Goal: Book appointment/travel/reservation

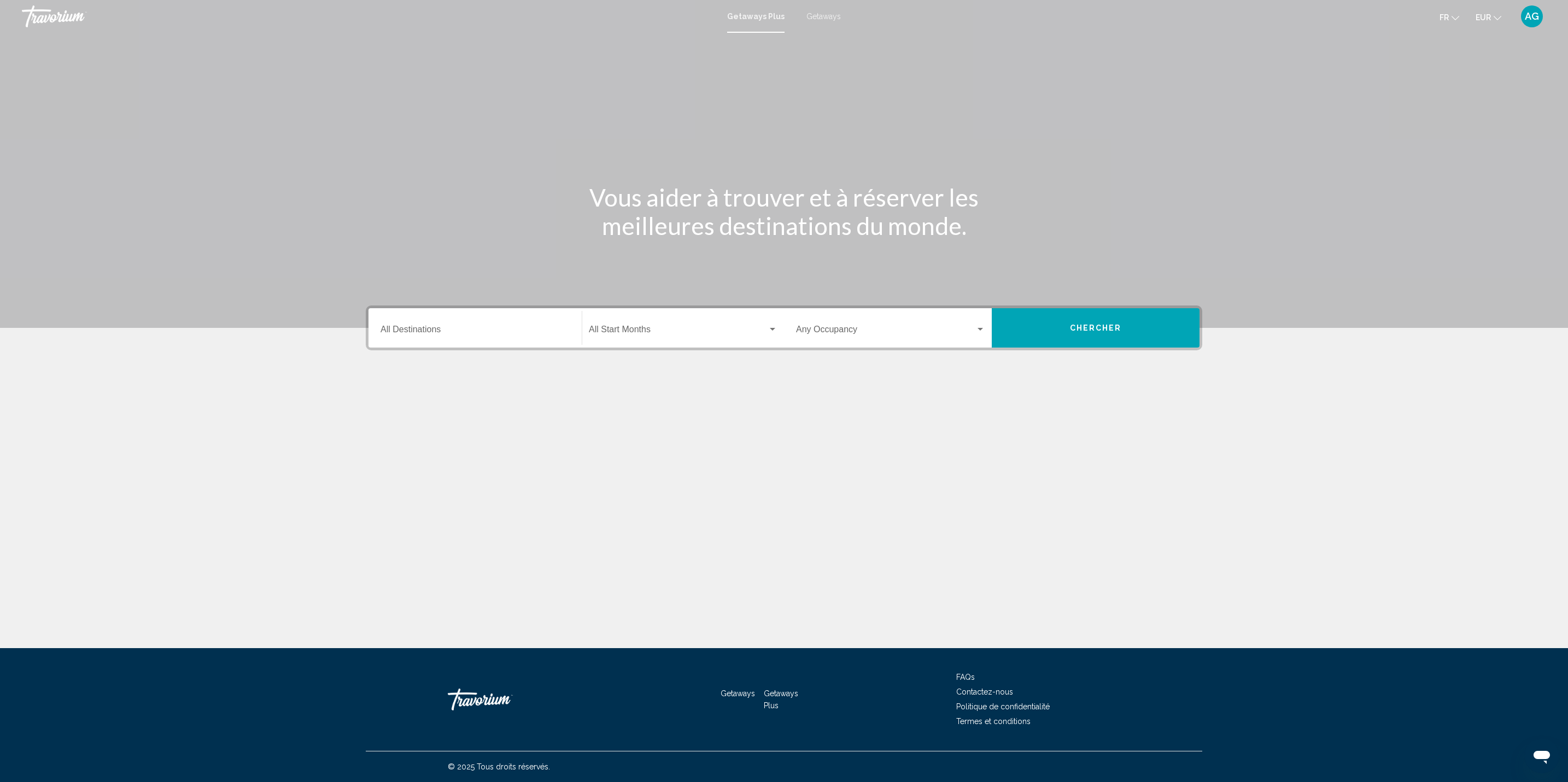
click at [415, 323] on div "Destination All Destinations" at bounding box center [475, 328] width 189 height 34
click at [390, 399] on icon "Toggle Europe (3,406 units available)" at bounding box center [390, 403] width 8 height 11
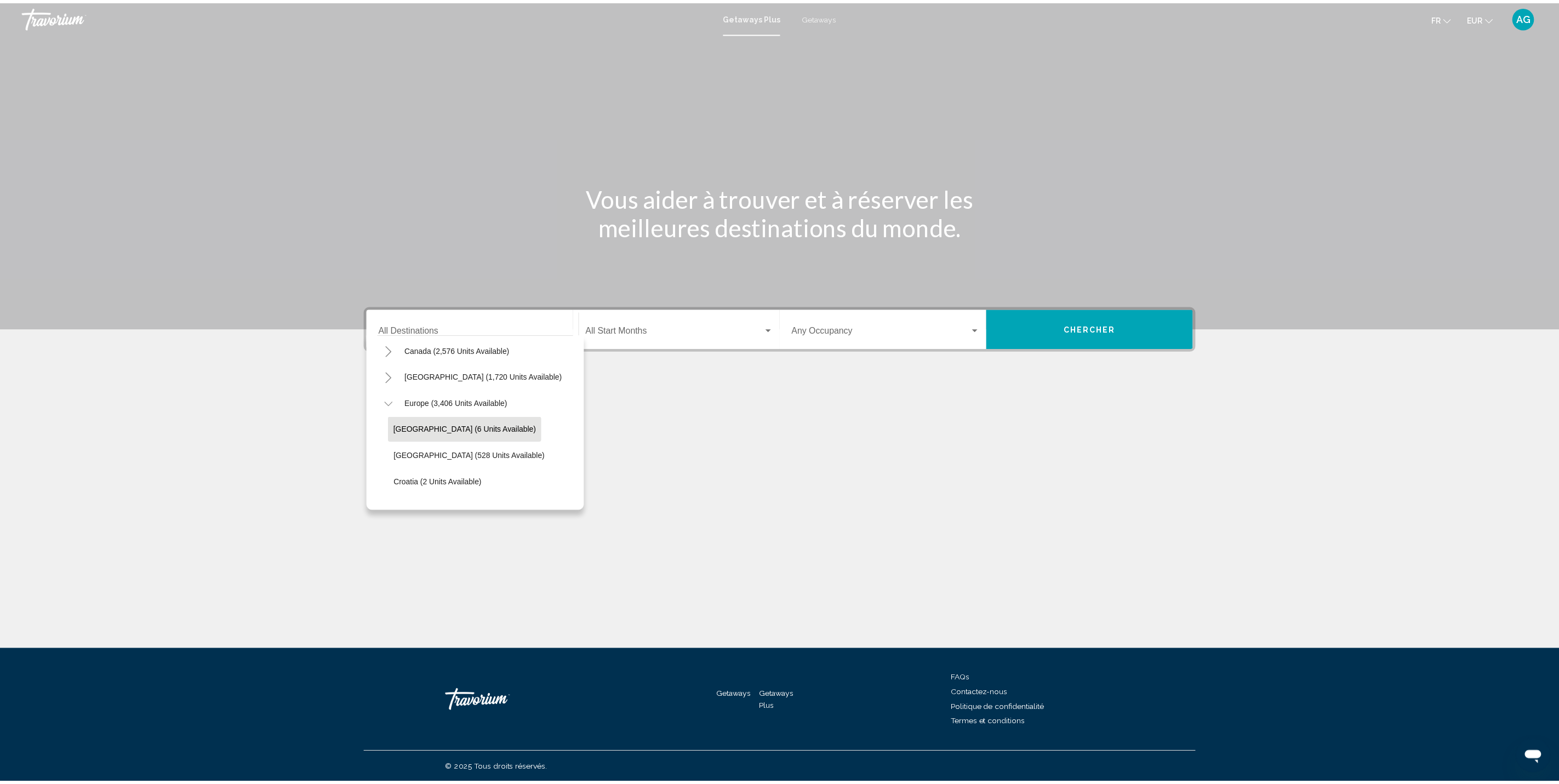
scroll to position [165, 0]
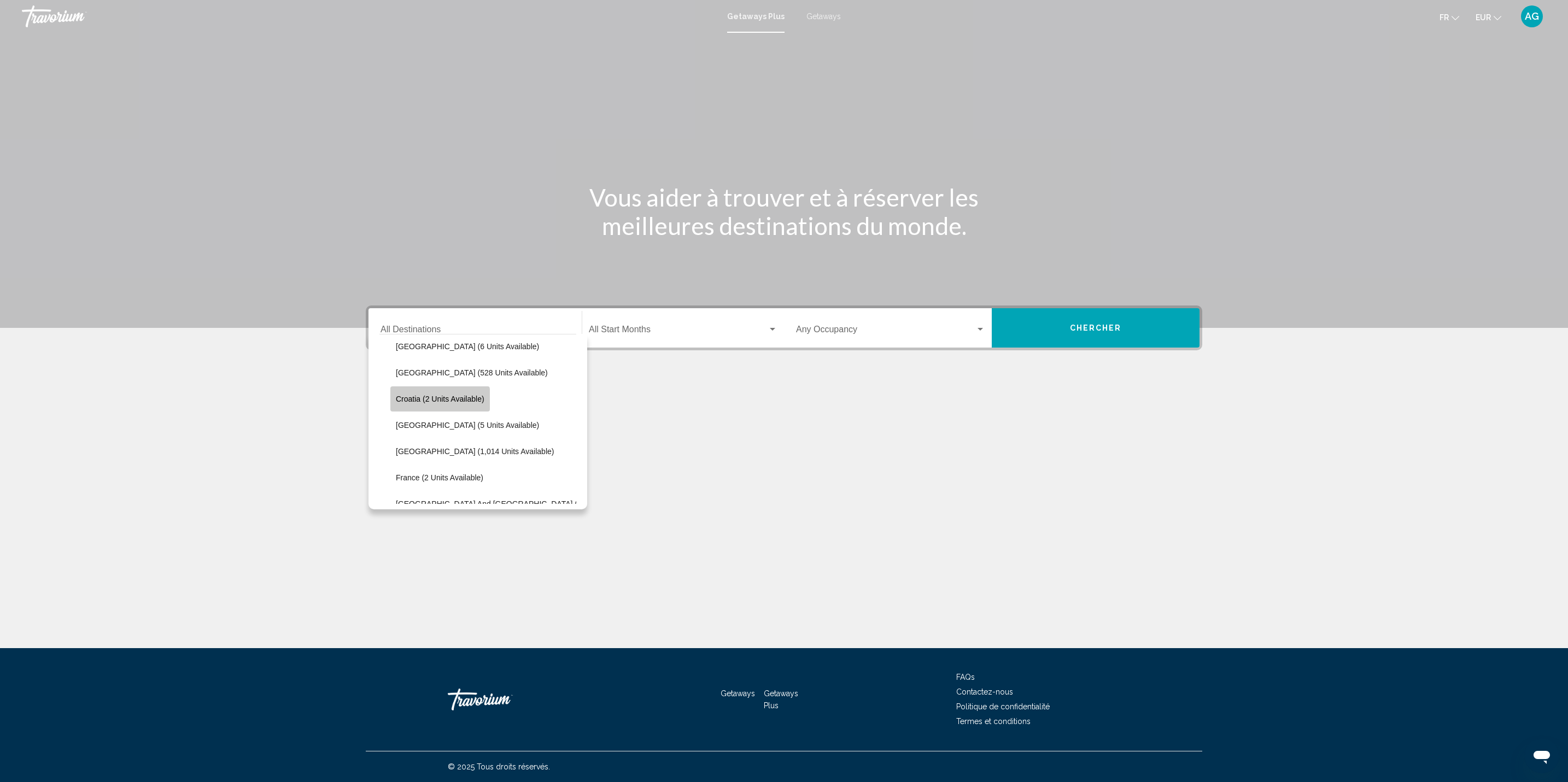
click at [438, 400] on span "Croatia (2 units available)" at bounding box center [440, 399] width 89 height 9
type input "**********"
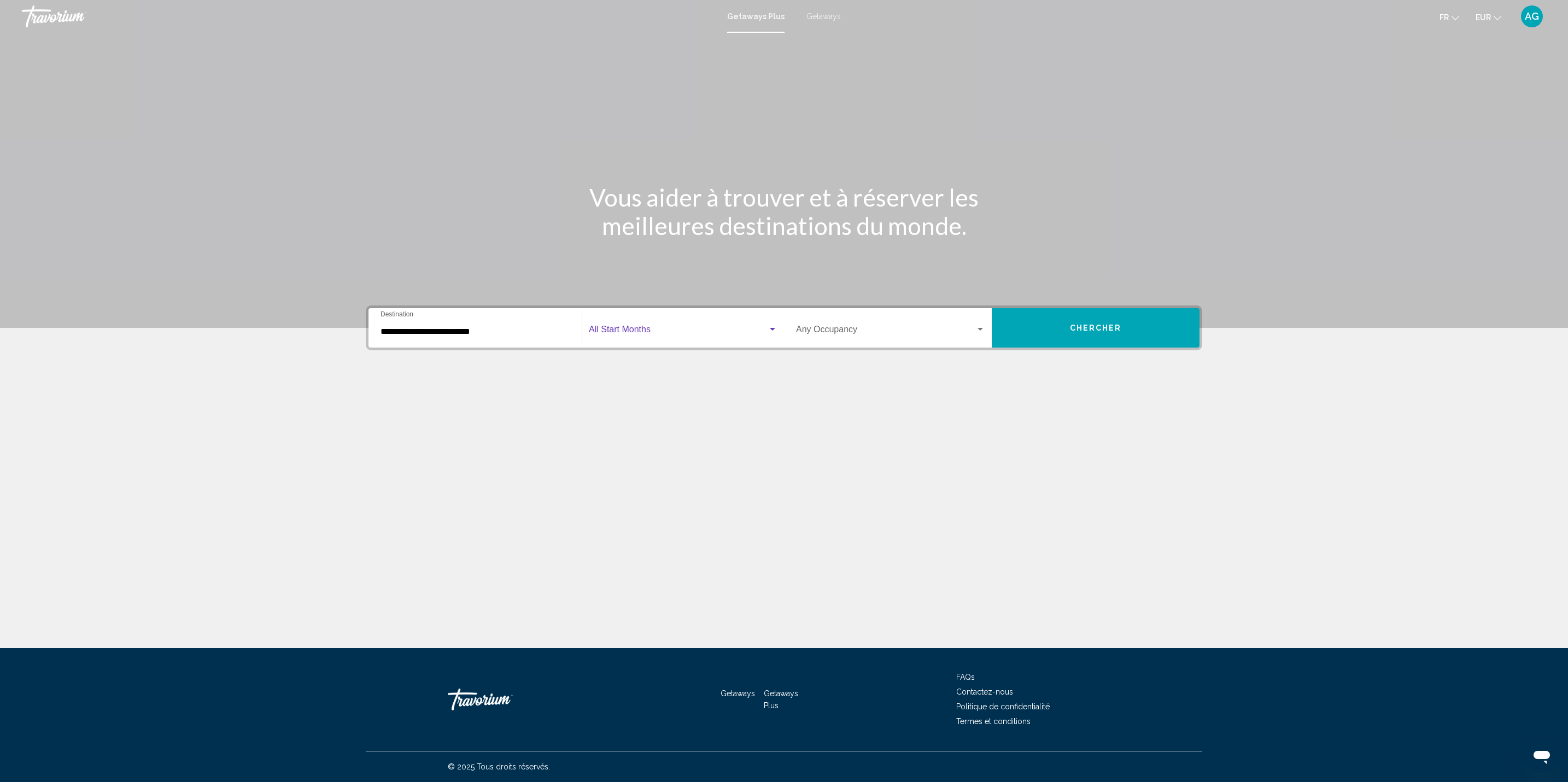
click at [630, 327] on span "Search widget" at bounding box center [678, 331] width 179 height 10
click at [871, 376] on div at bounding box center [784, 391] width 1568 height 782
click at [1055, 320] on button "Chercher" at bounding box center [1095, 328] width 208 height 39
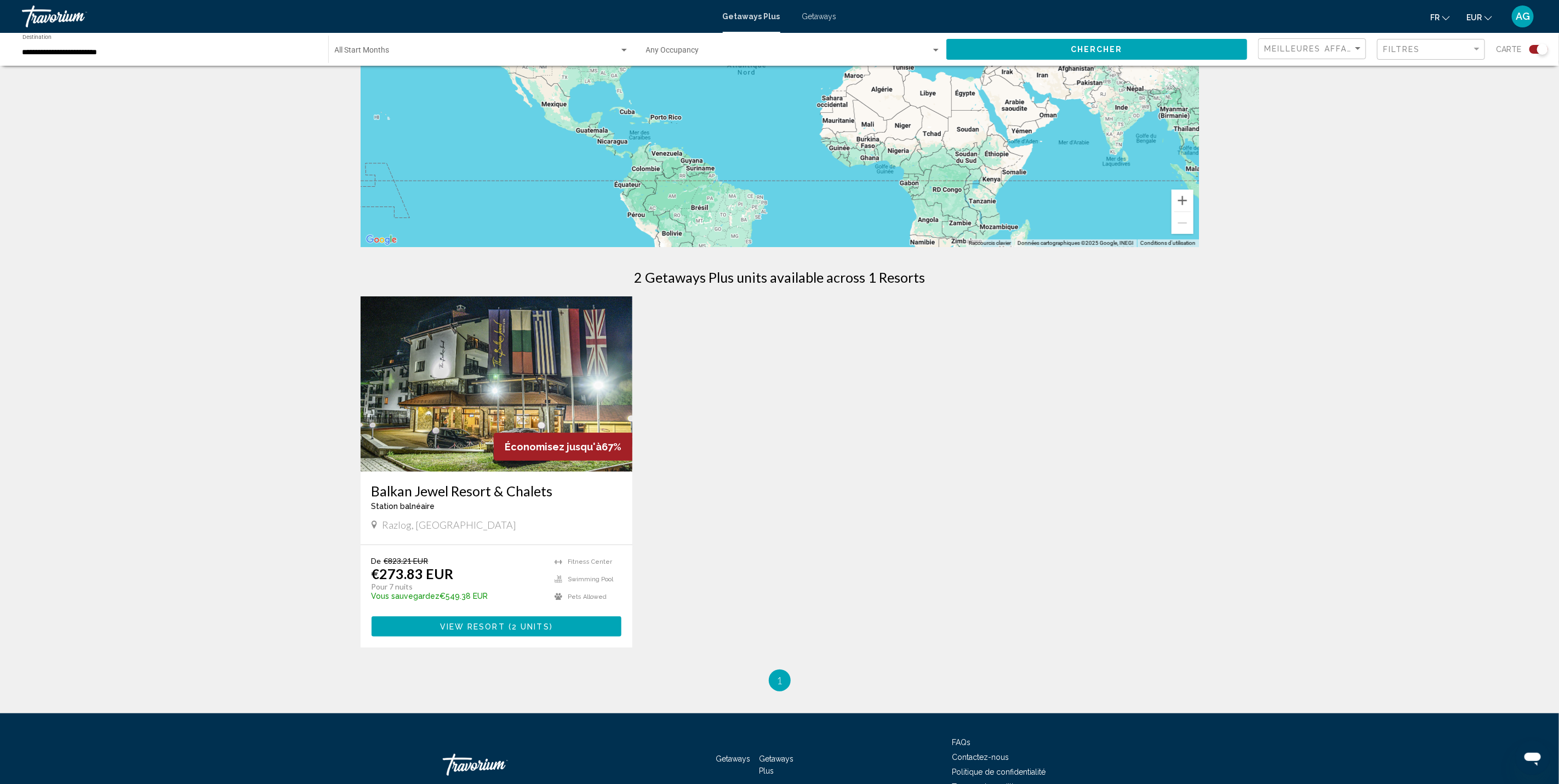
scroll to position [165, 0]
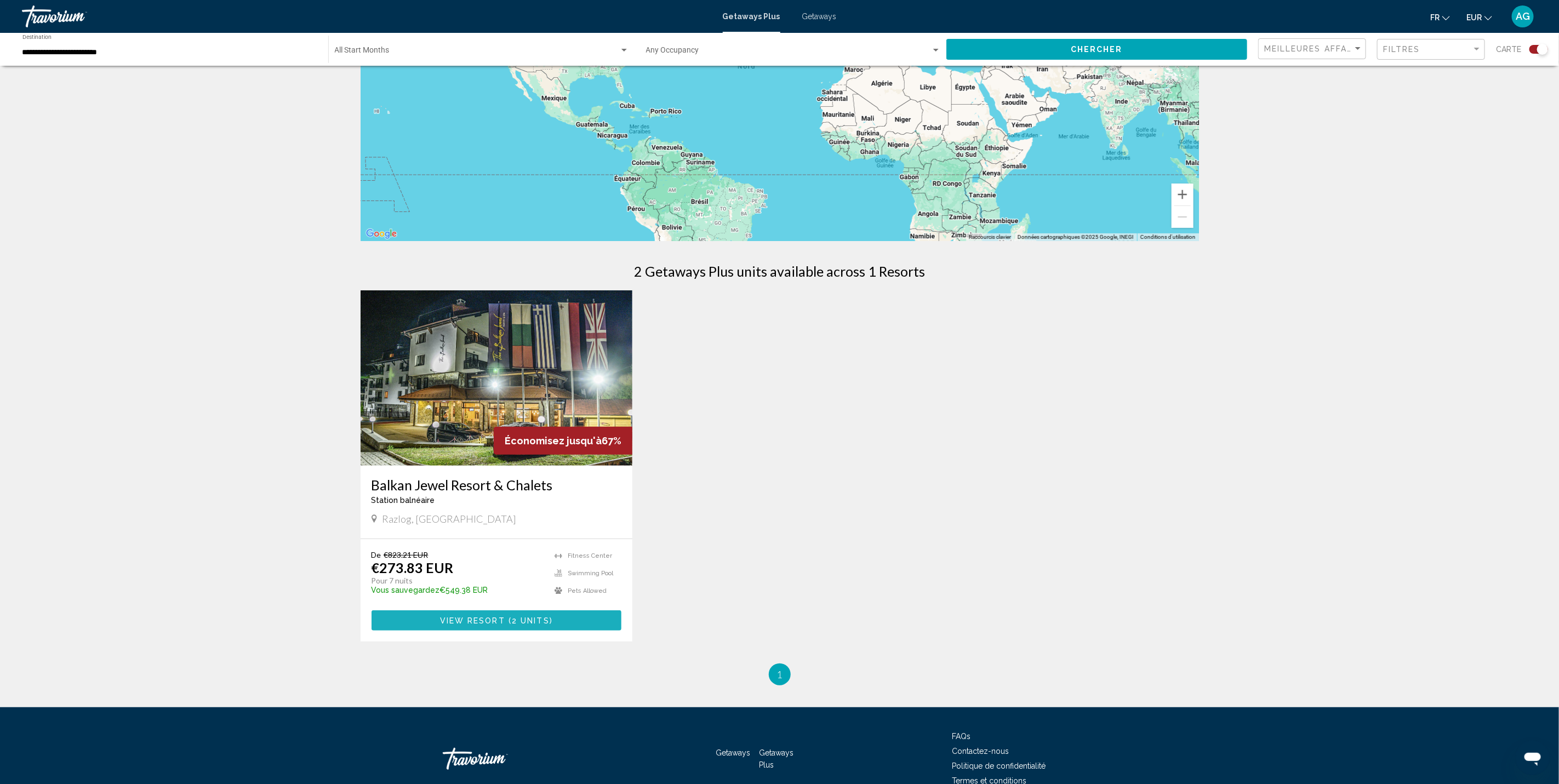
click at [482, 614] on button "View Resort ( 2 units )" at bounding box center [496, 620] width 250 height 20
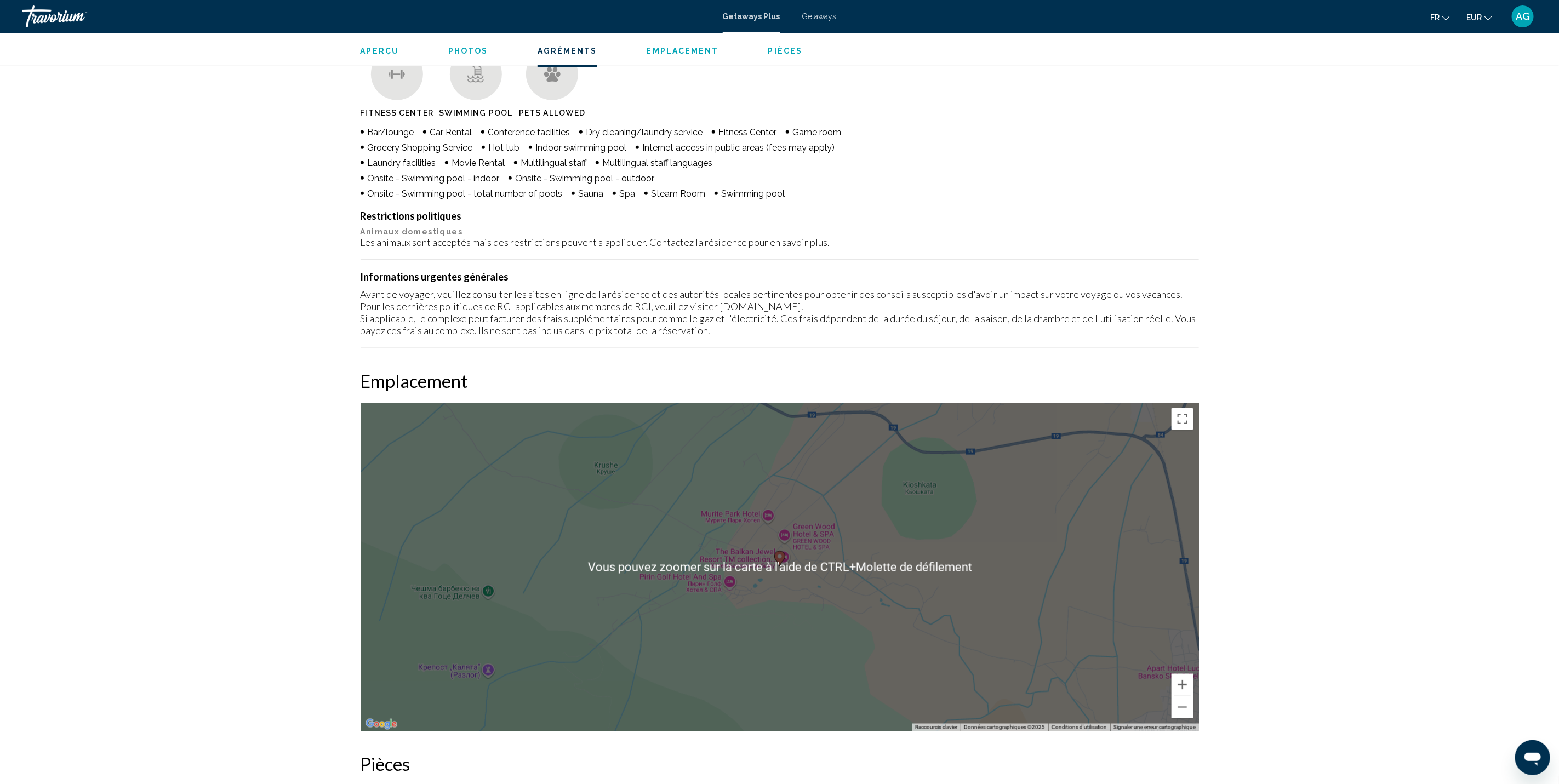
scroll to position [892, 0]
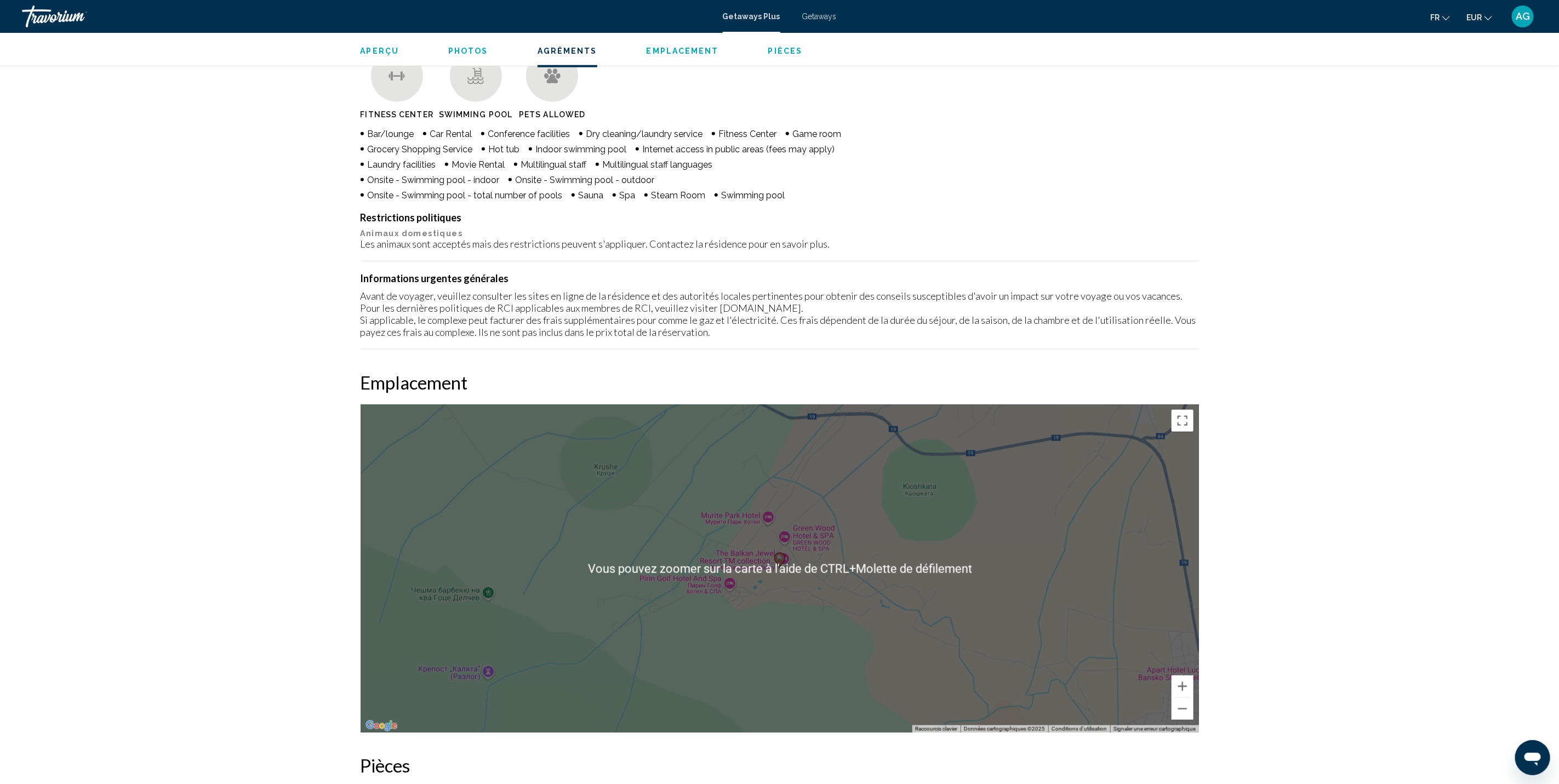
click at [53, 8] on div "Travorium" at bounding box center [77, 17] width 110 height 22
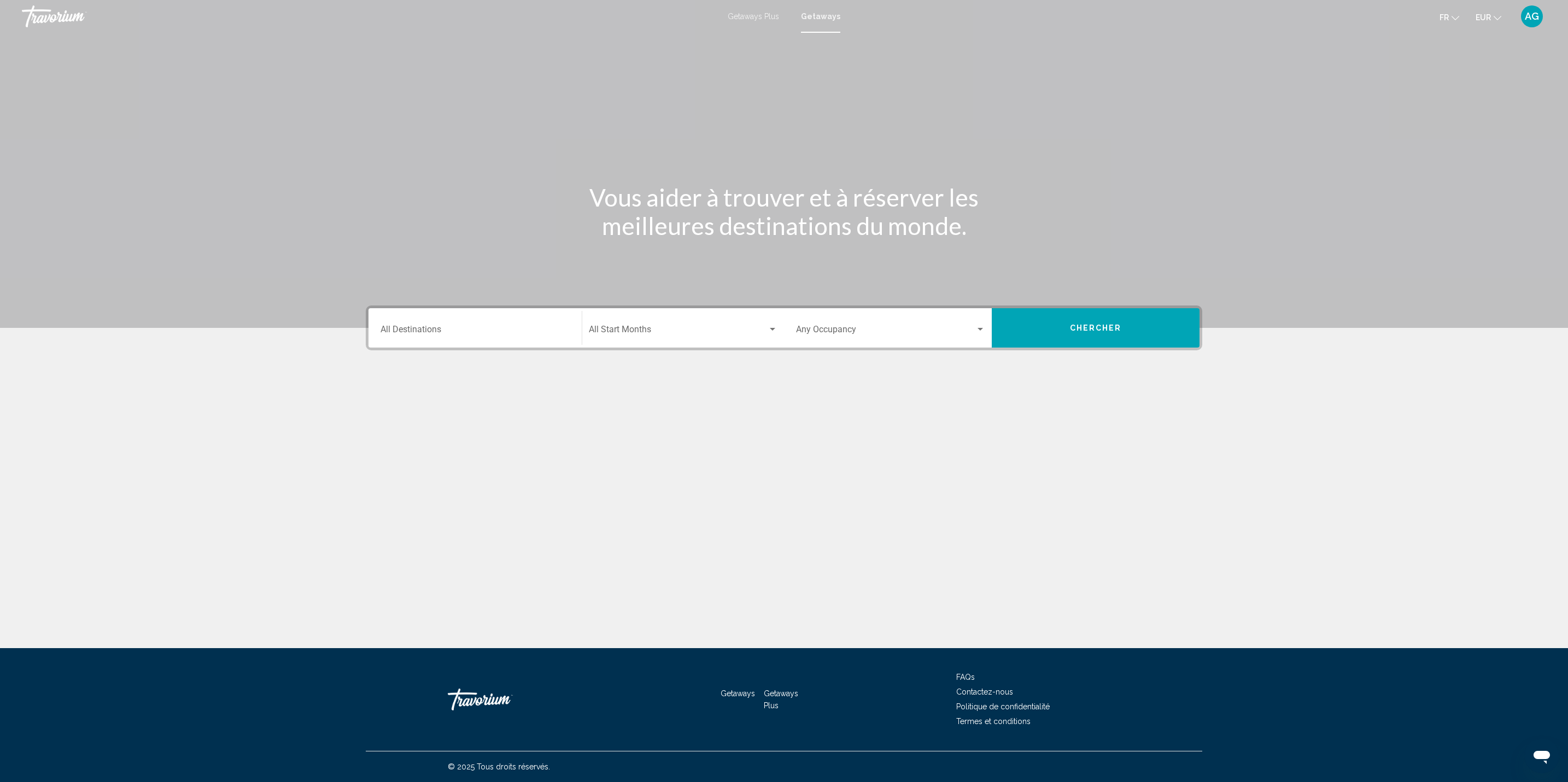
click at [426, 327] on input "Destination All Destinations" at bounding box center [475, 331] width 189 height 10
click at [389, 455] on icon "Toggle Caribbean & Atlantic Islands (37,562 units available)" at bounding box center [390, 458] width 8 height 11
click at [460, 366] on span "[GEOGRAPHIC_DATA] (10 units available)" at bounding box center [466, 369] width 141 height 9
type input "**********"
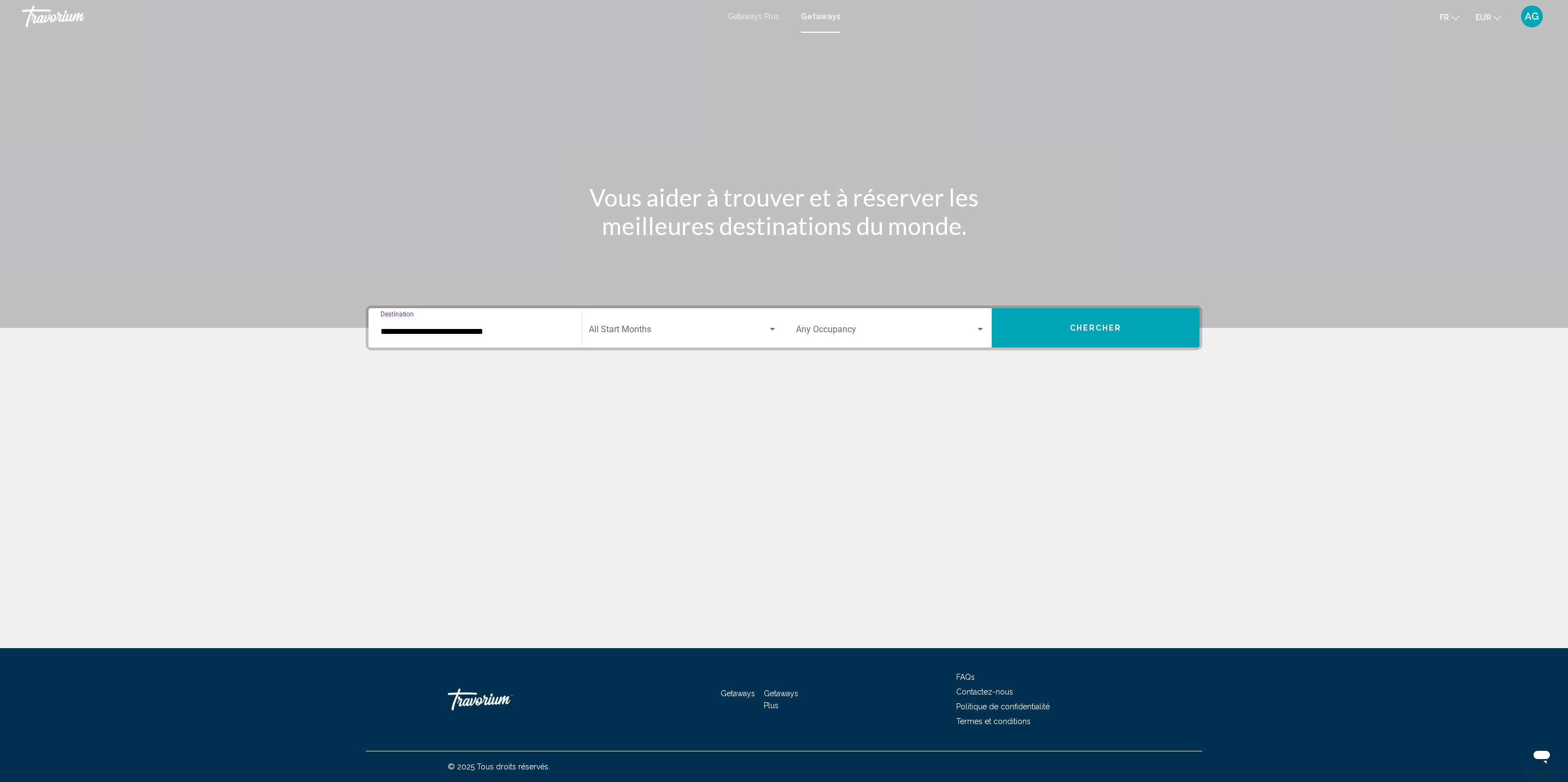
click at [656, 331] on span "Search widget" at bounding box center [678, 331] width 179 height 10
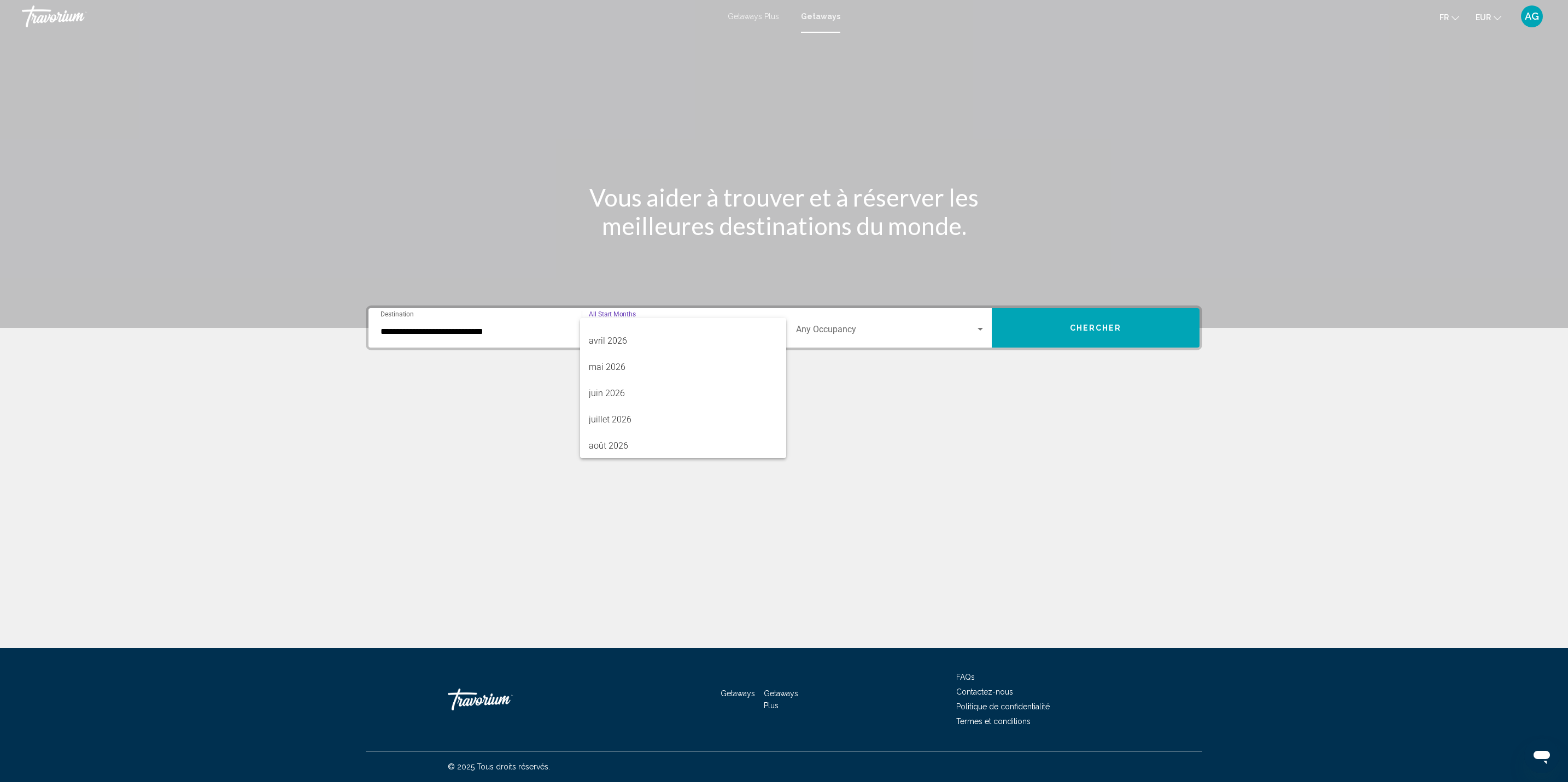
scroll to position [227, 0]
click at [461, 337] on div at bounding box center [784, 391] width 1568 height 782
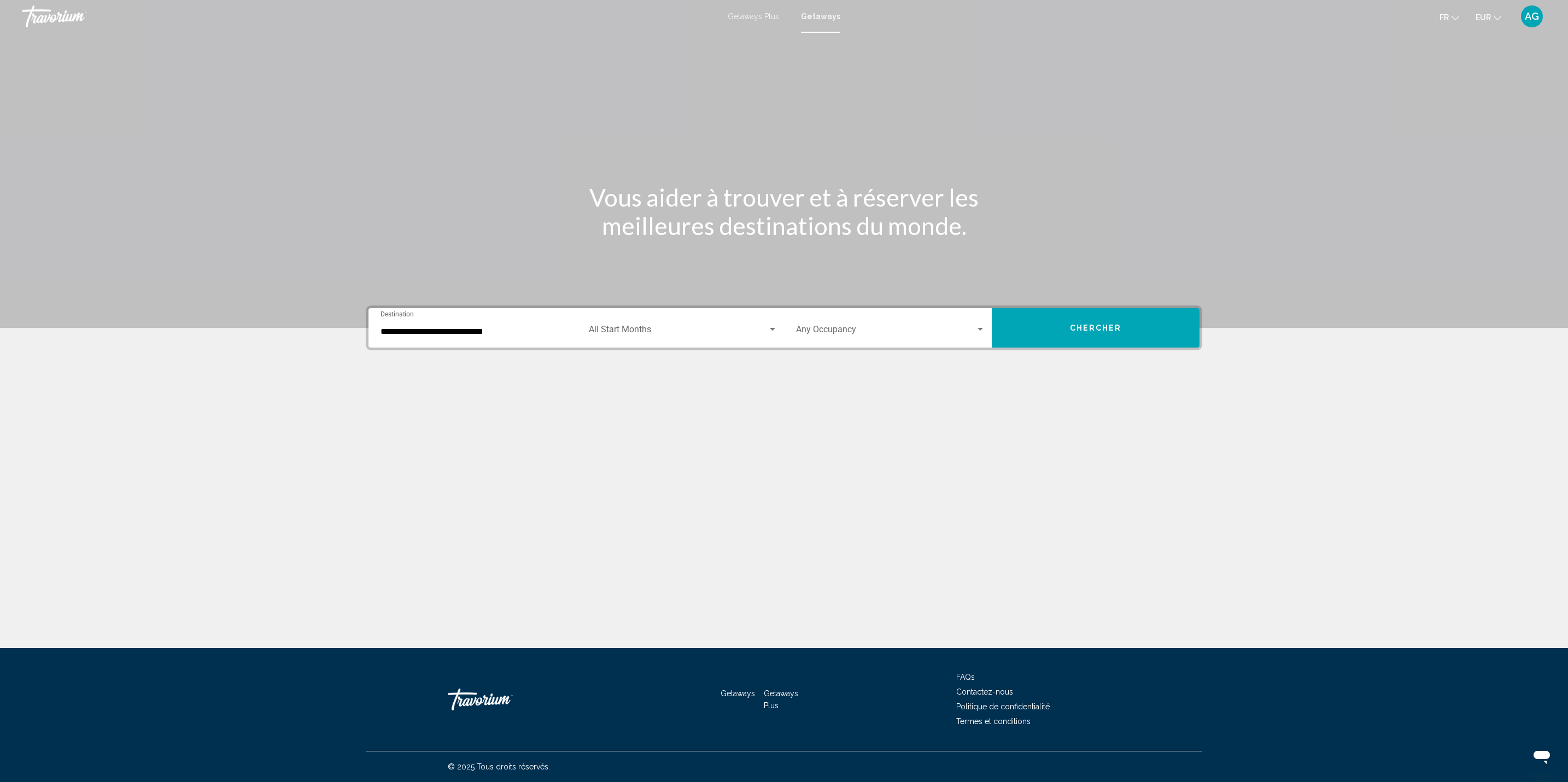
click at [383, 337] on div "**********" at bounding box center [475, 328] width 189 height 34
click at [668, 322] on div "Start Month All Start Months" at bounding box center [683, 328] width 189 height 34
click at [627, 433] on span "mai 2026" at bounding box center [683, 429] width 189 height 26
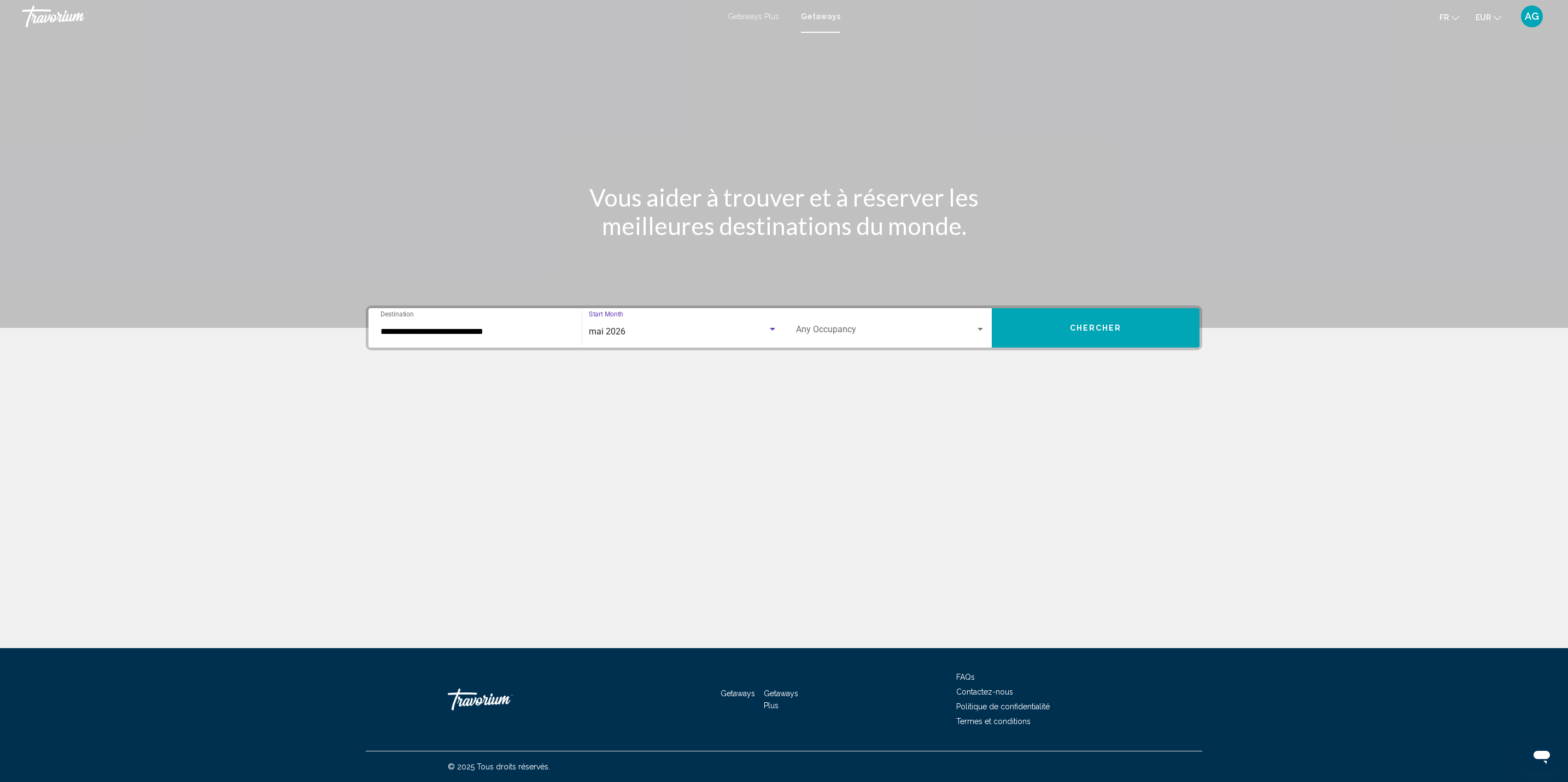
click at [1024, 316] on button "Chercher" at bounding box center [1095, 328] width 208 height 39
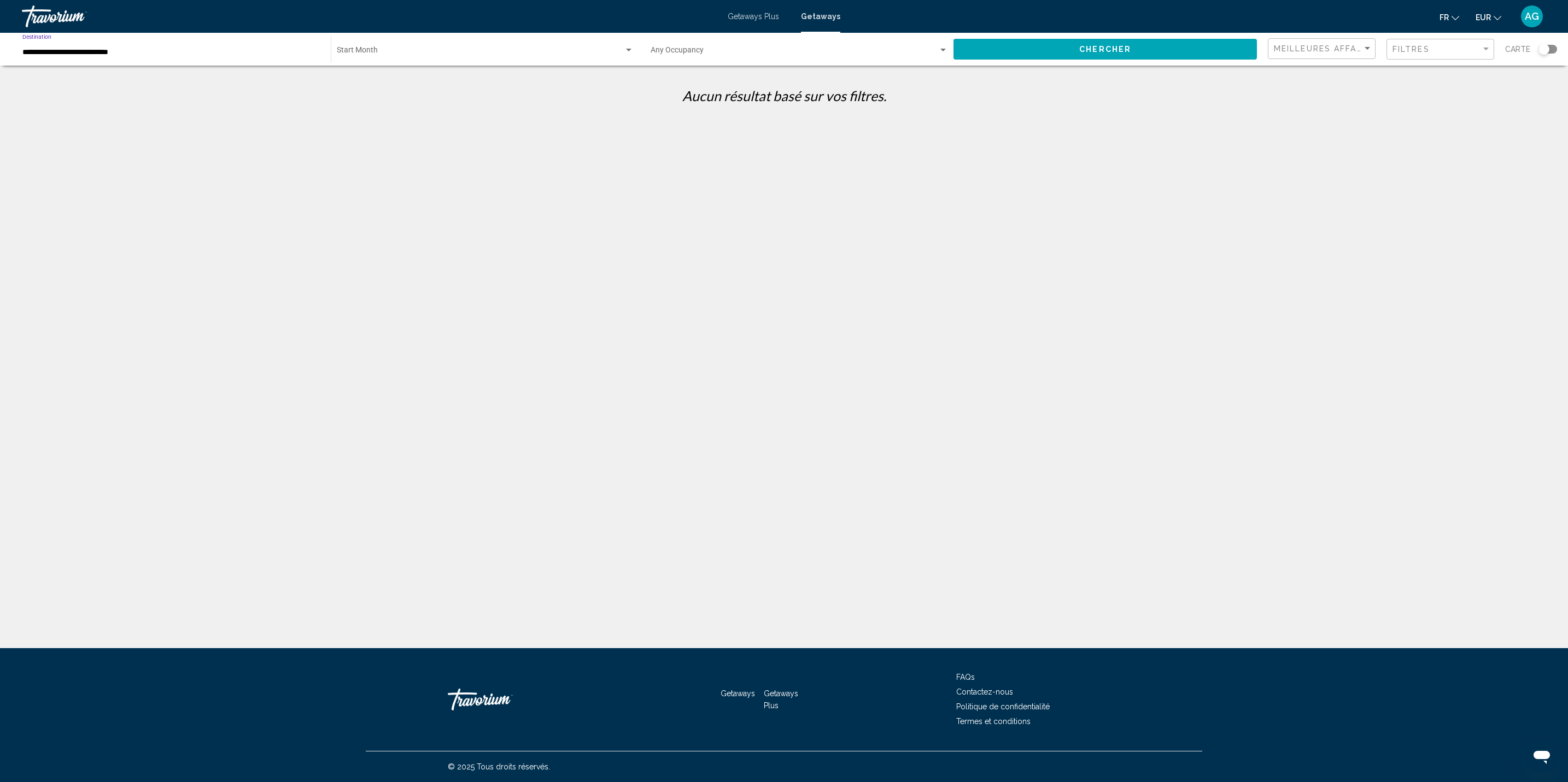
click at [129, 54] on input "**********" at bounding box center [171, 52] width 297 height 9
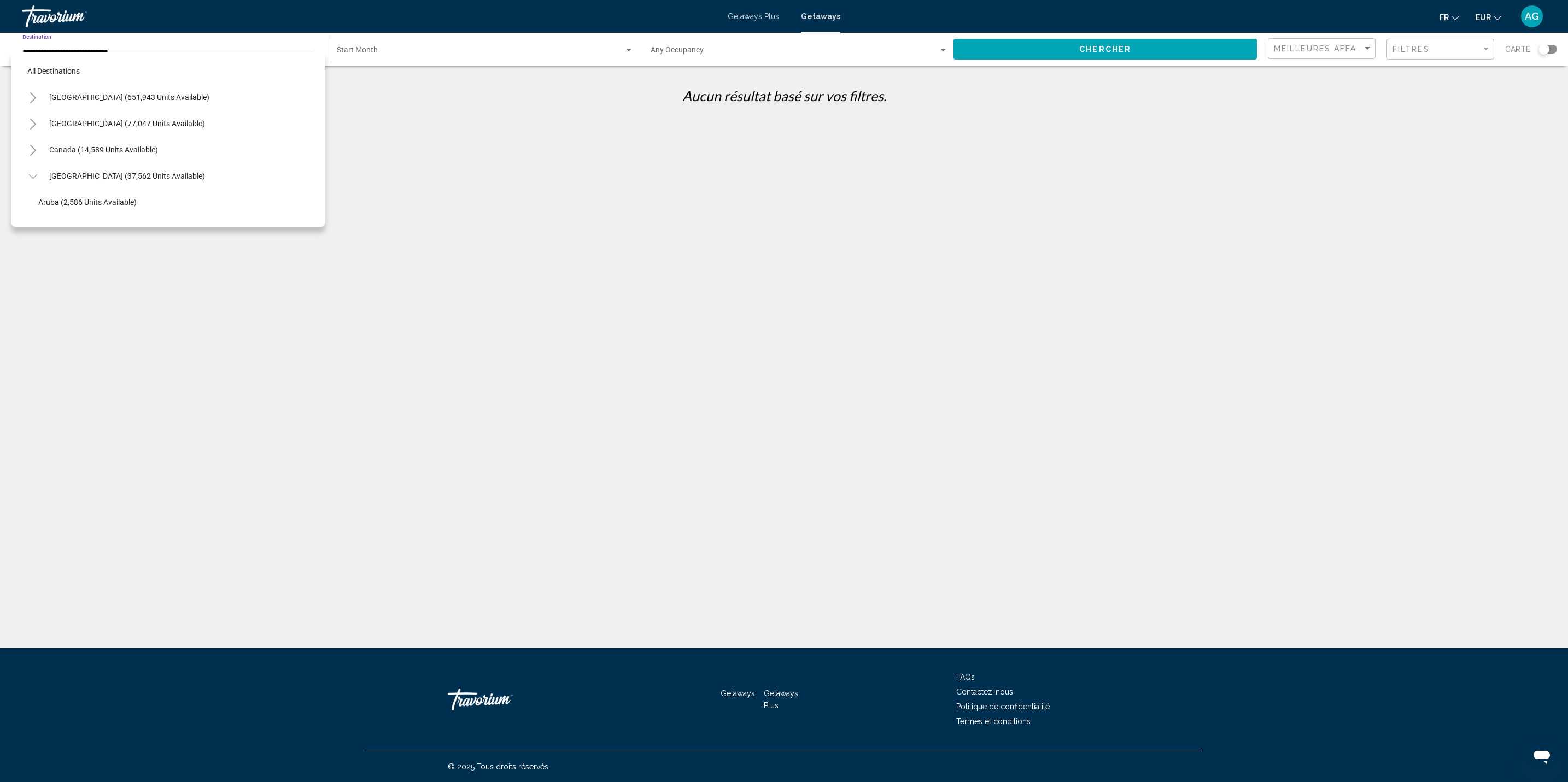
scroll to position [196, 0]
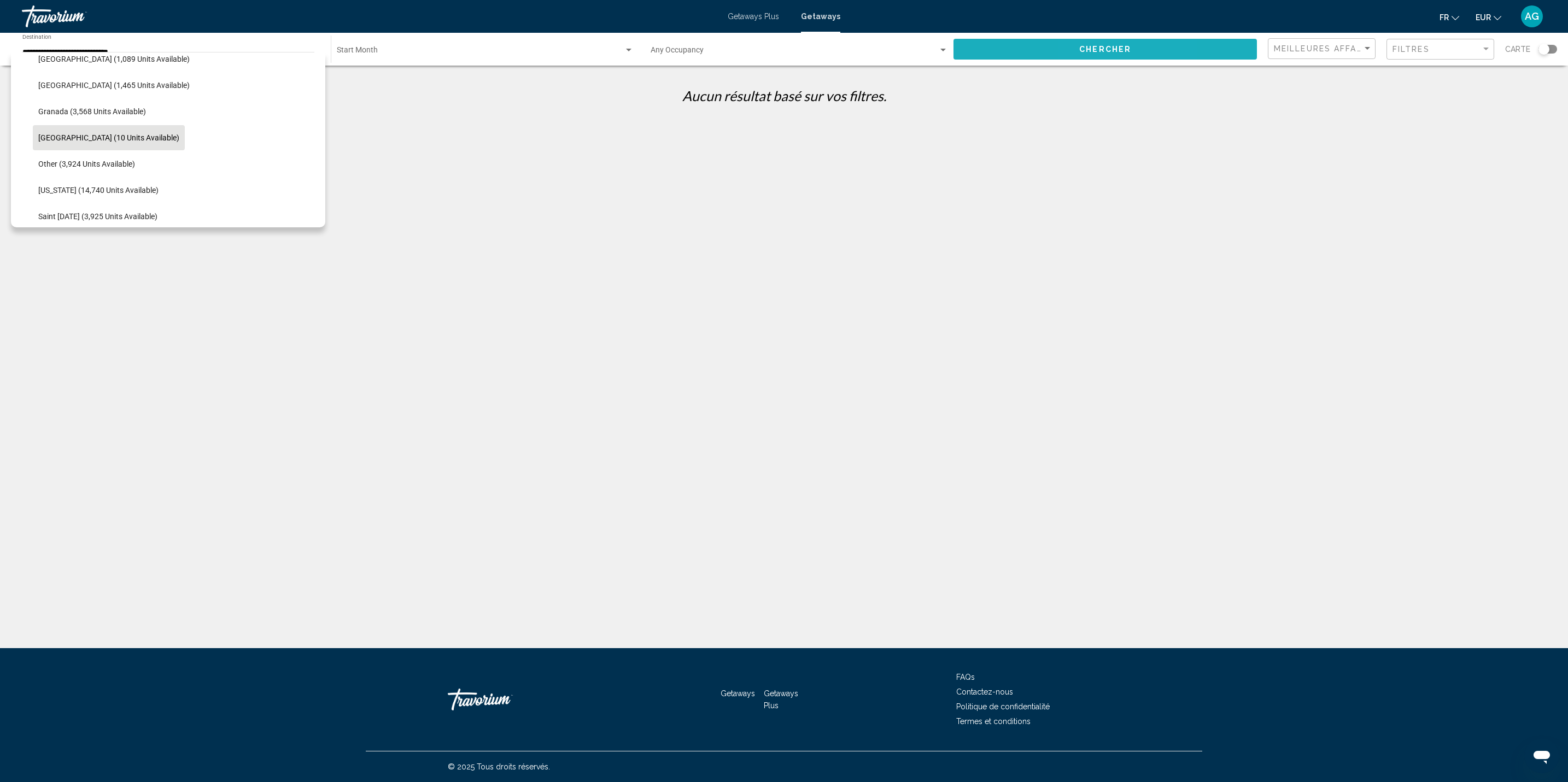
click at [1087, 48] on span "Chercher" at bounding box center [1105, 49] width 52 height 9
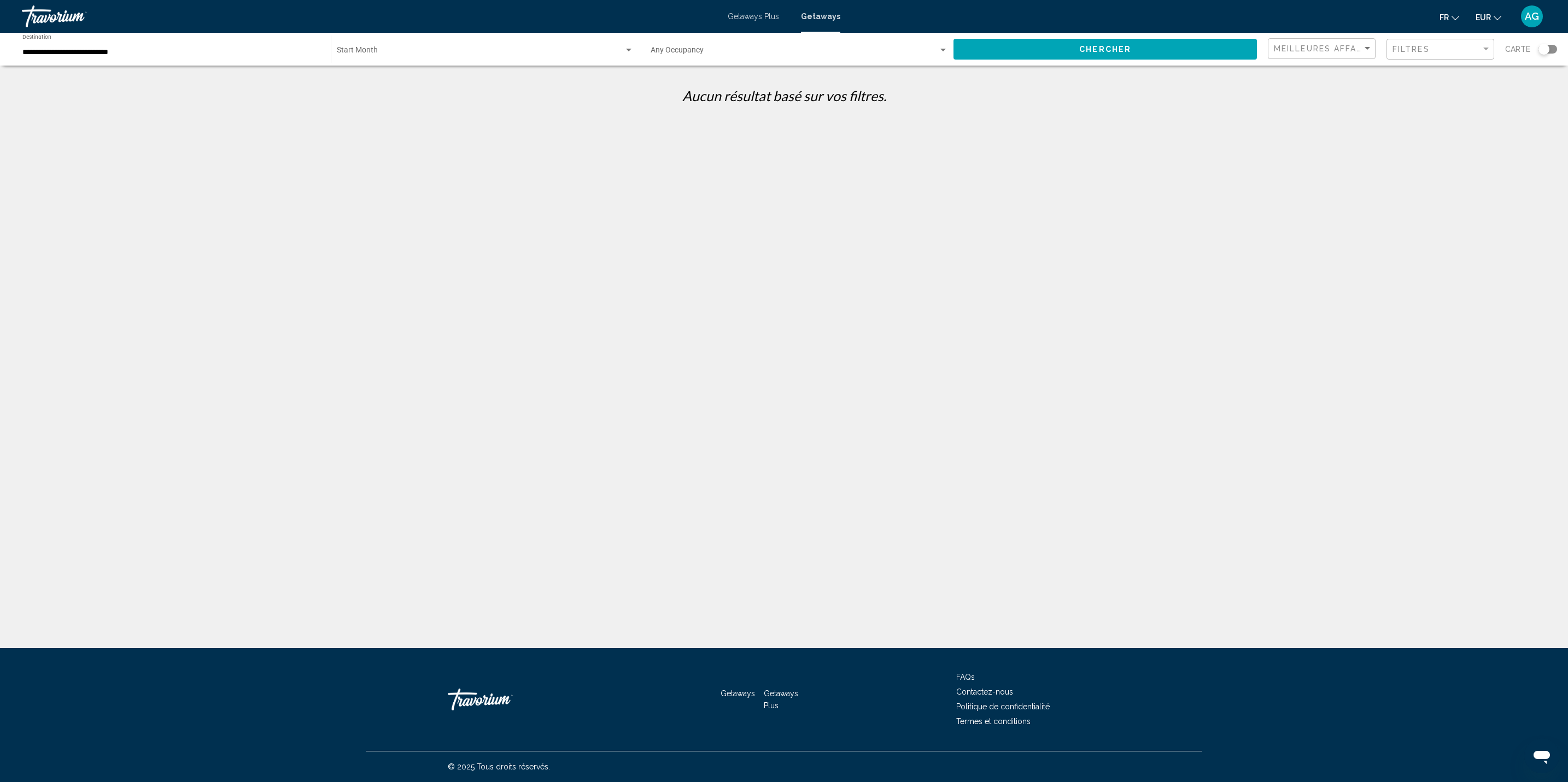
click at [396, 49] on span "Search widget" at bounding box center [481, 52] width 287 height 9
click at [54, 16] on div at bounding box center [784, 391] width 1568 height 782
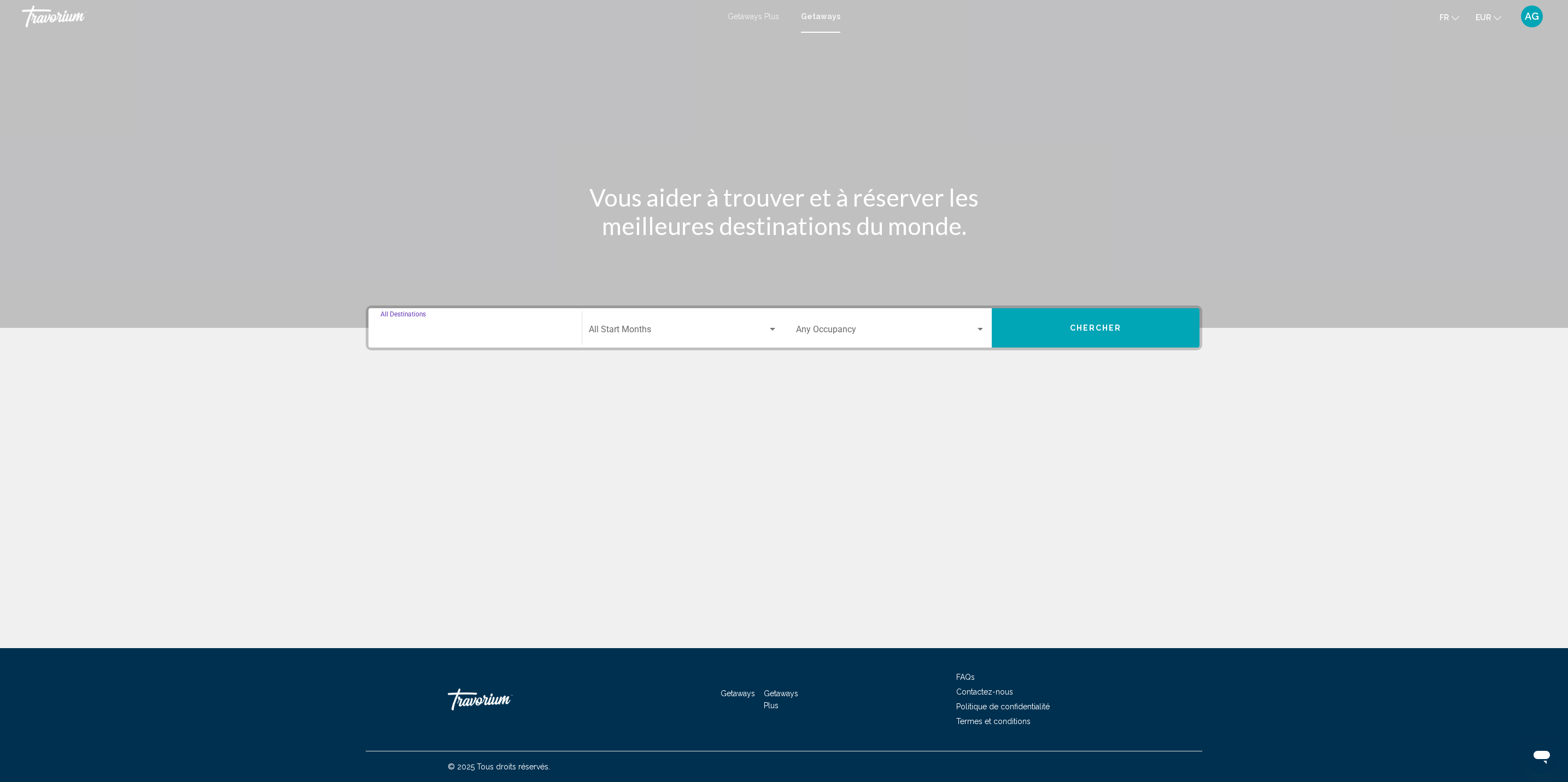
click at [468, 336] on input "Destination All Destinations" at bounding box center [475, 331] width 189 height 10
click at [384, 349] on button "Toggle Caribbean & Atlantic Islands (37,562 units available)" at bounding box center [390, 351] width 22 height 22
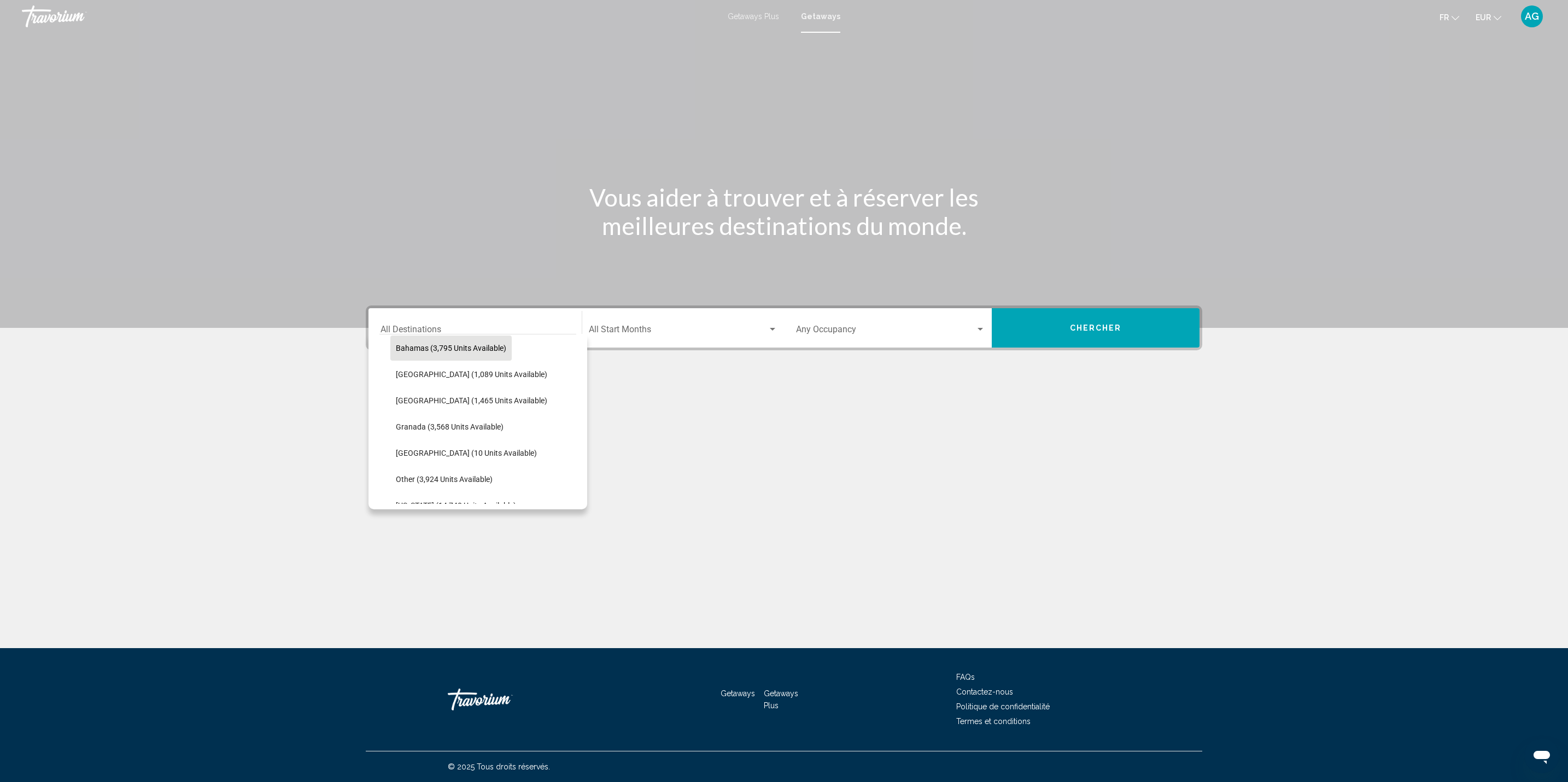
scroll to position [189, 0]
click at [459, 369] on span "[GEOGRAPHIC_DATA] (1,465 units available)" at bounding box center [471, 374] width 151 height 9
type input "**********"
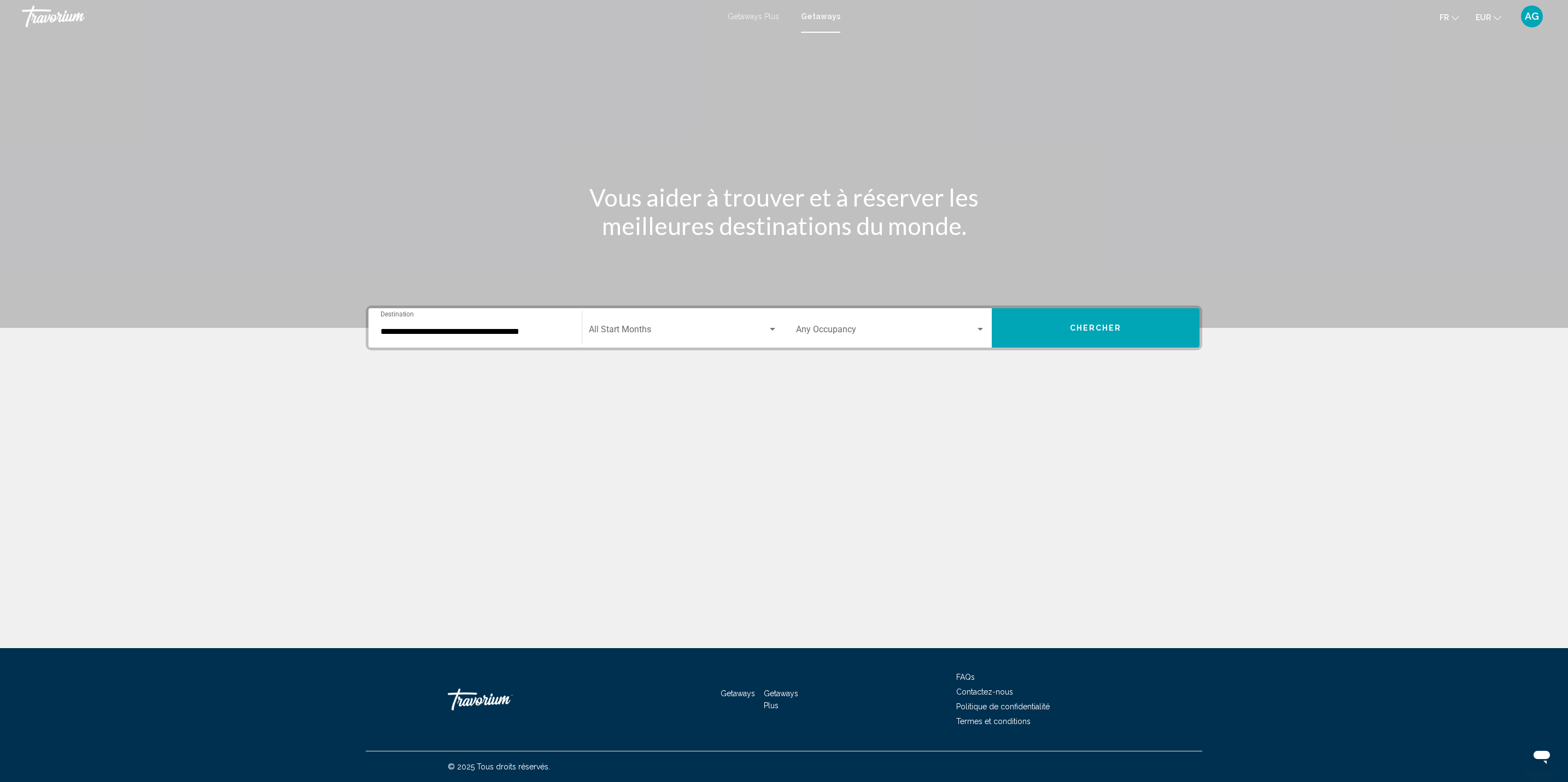
click at [689, 324] on div "Start Month All Start Months" at bounding box center [683, 328] width 189 height 34
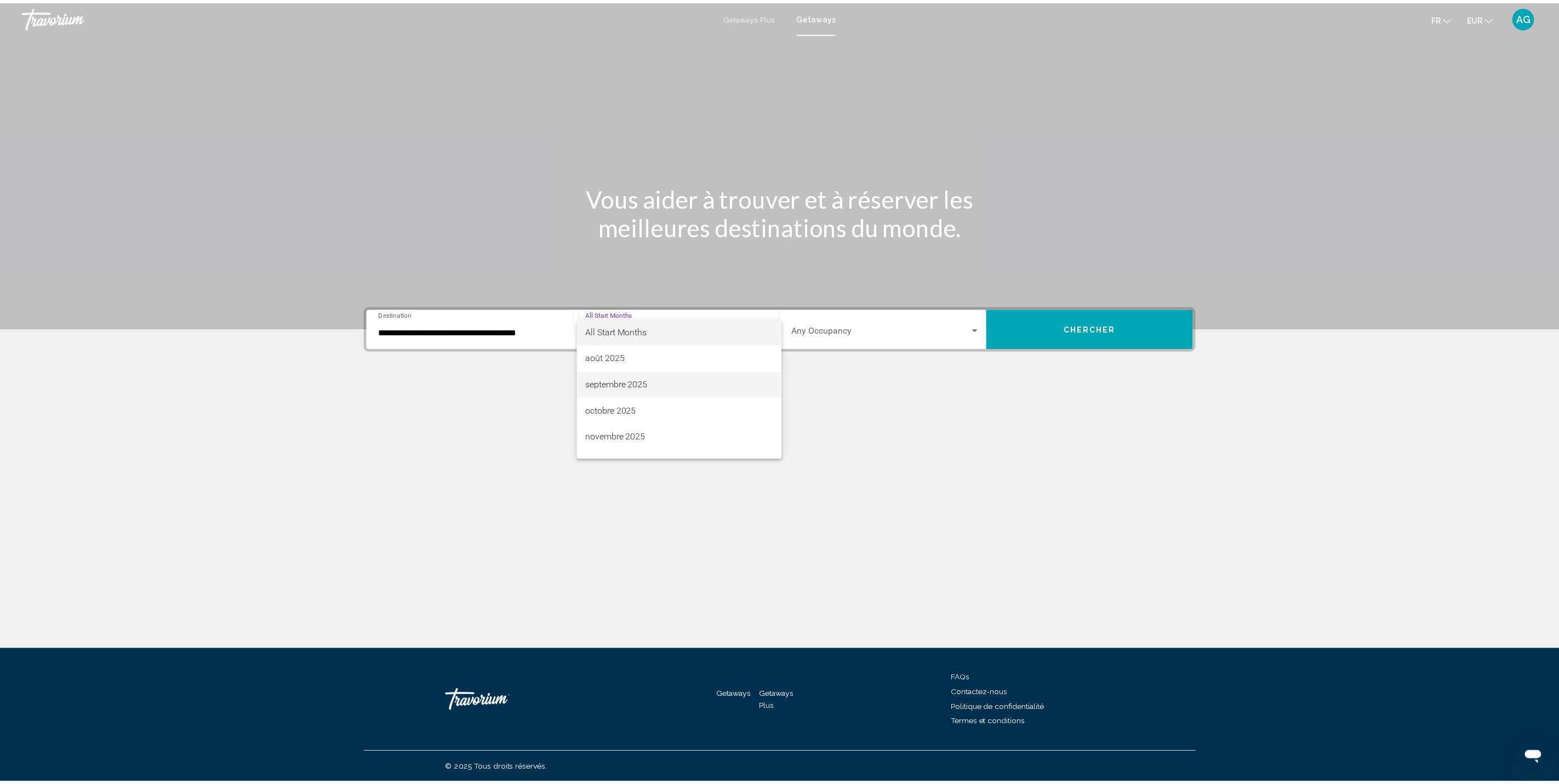
scroll to position [165, 0]
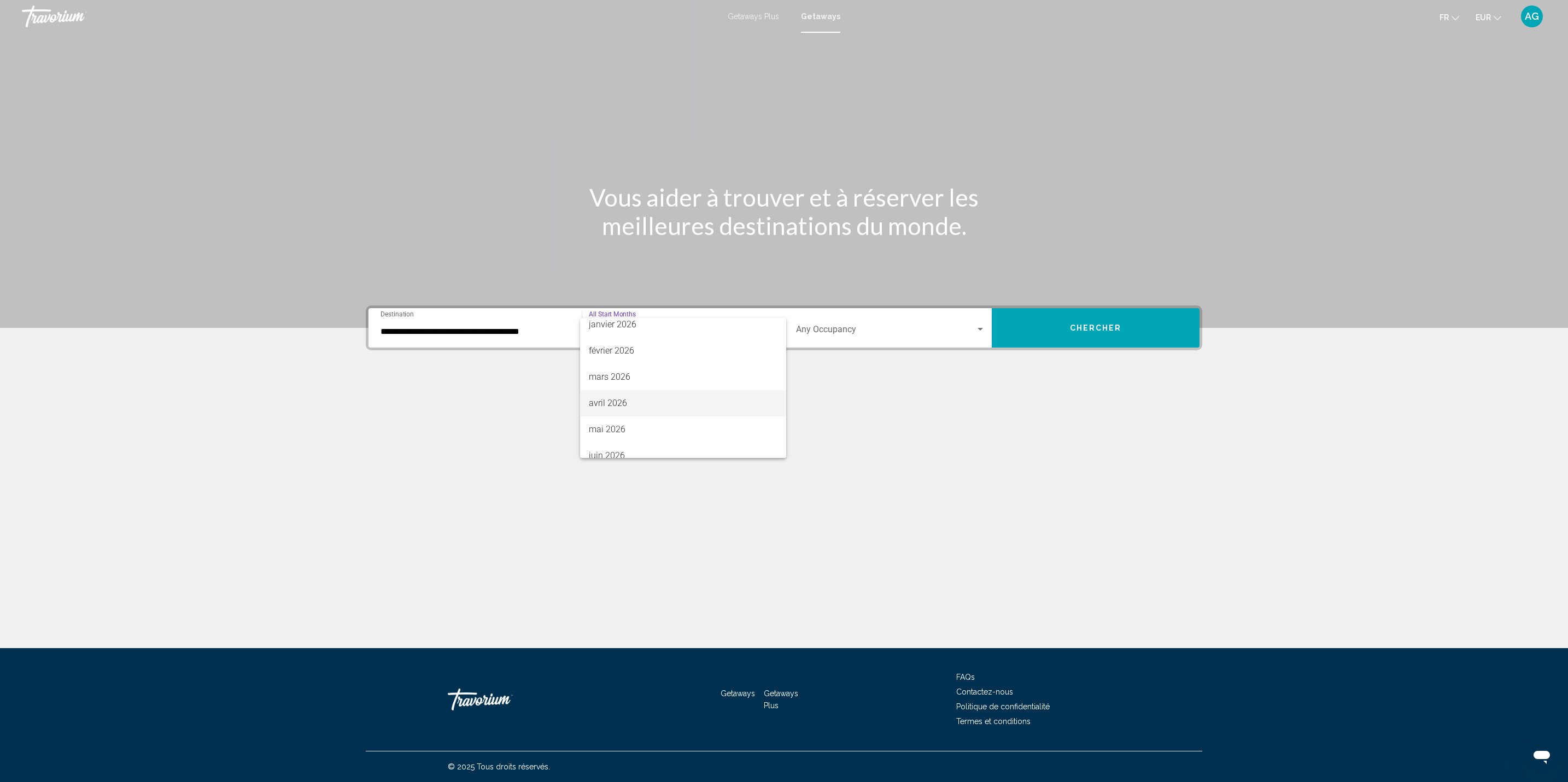
click at [630, 404] on span "avril 2026" at bounding box center [683, 403] width 189 height 26
click at [1061, 333] on button "Chercher" at bounding box center [1095, 328] width 208 height 39
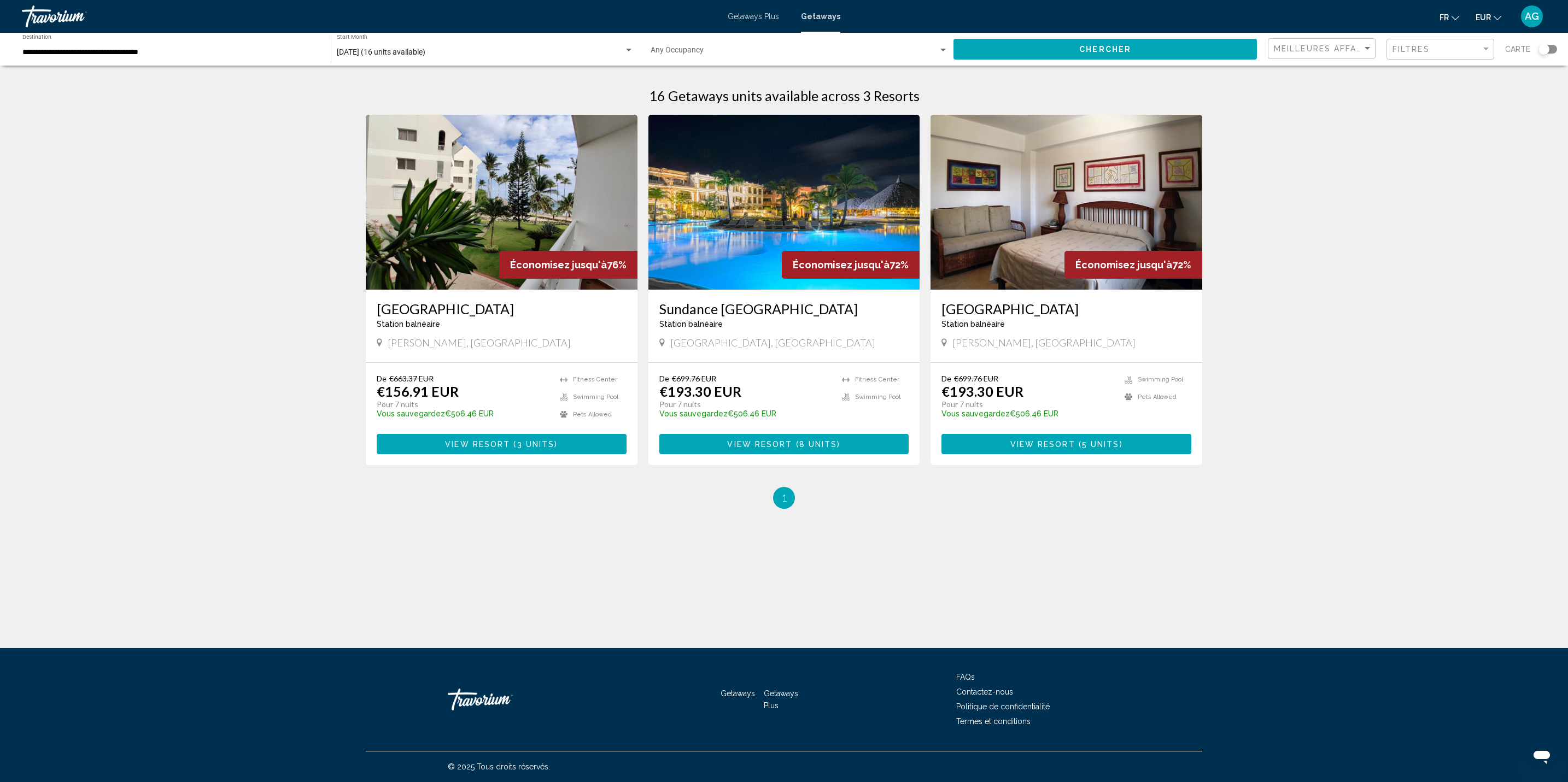
click at [574, 449] on button "View Resort ( 3 units )" at bounding box center [501, 444] width 250 height 20
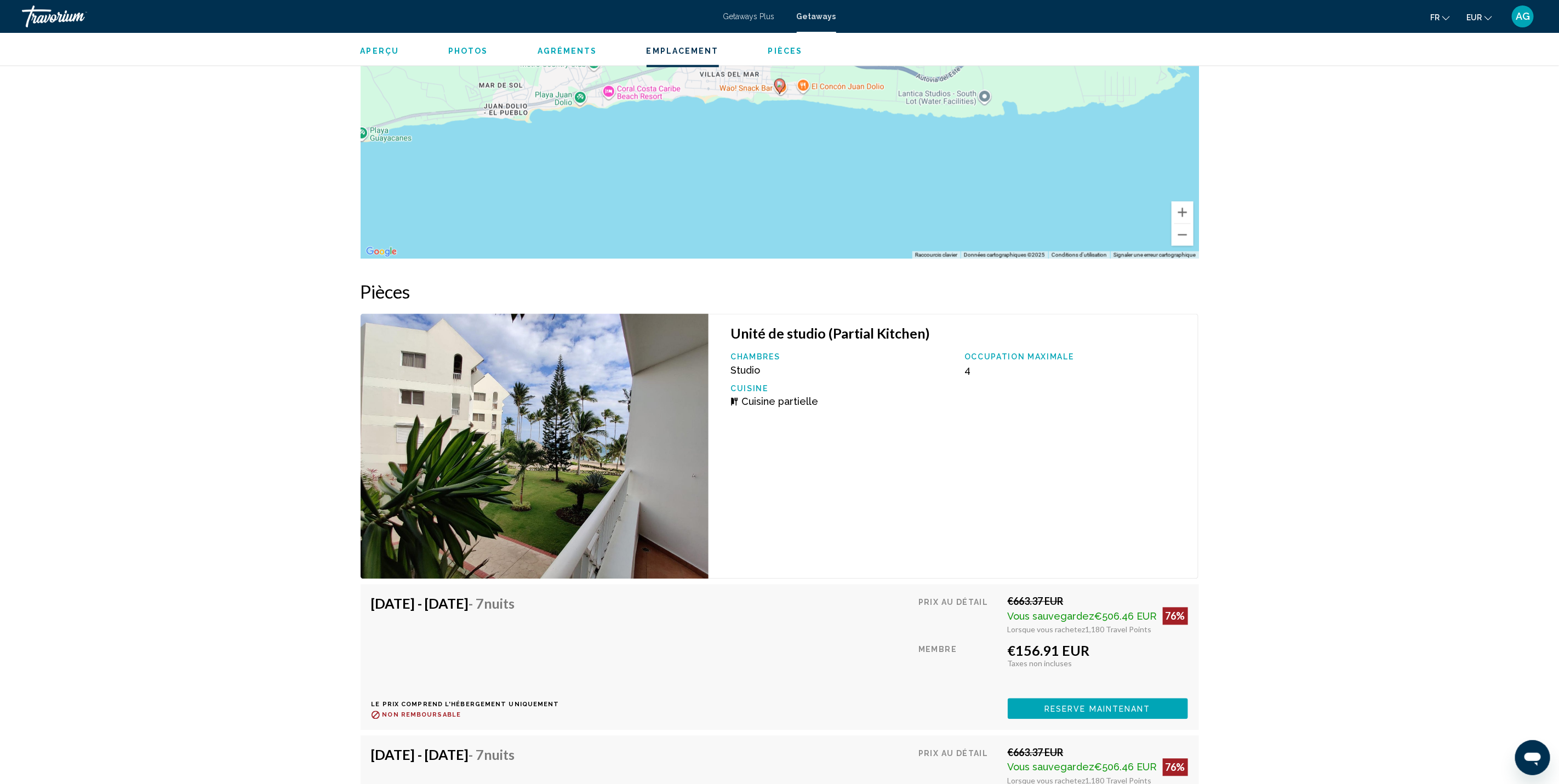
scroll to position [1409, 0]
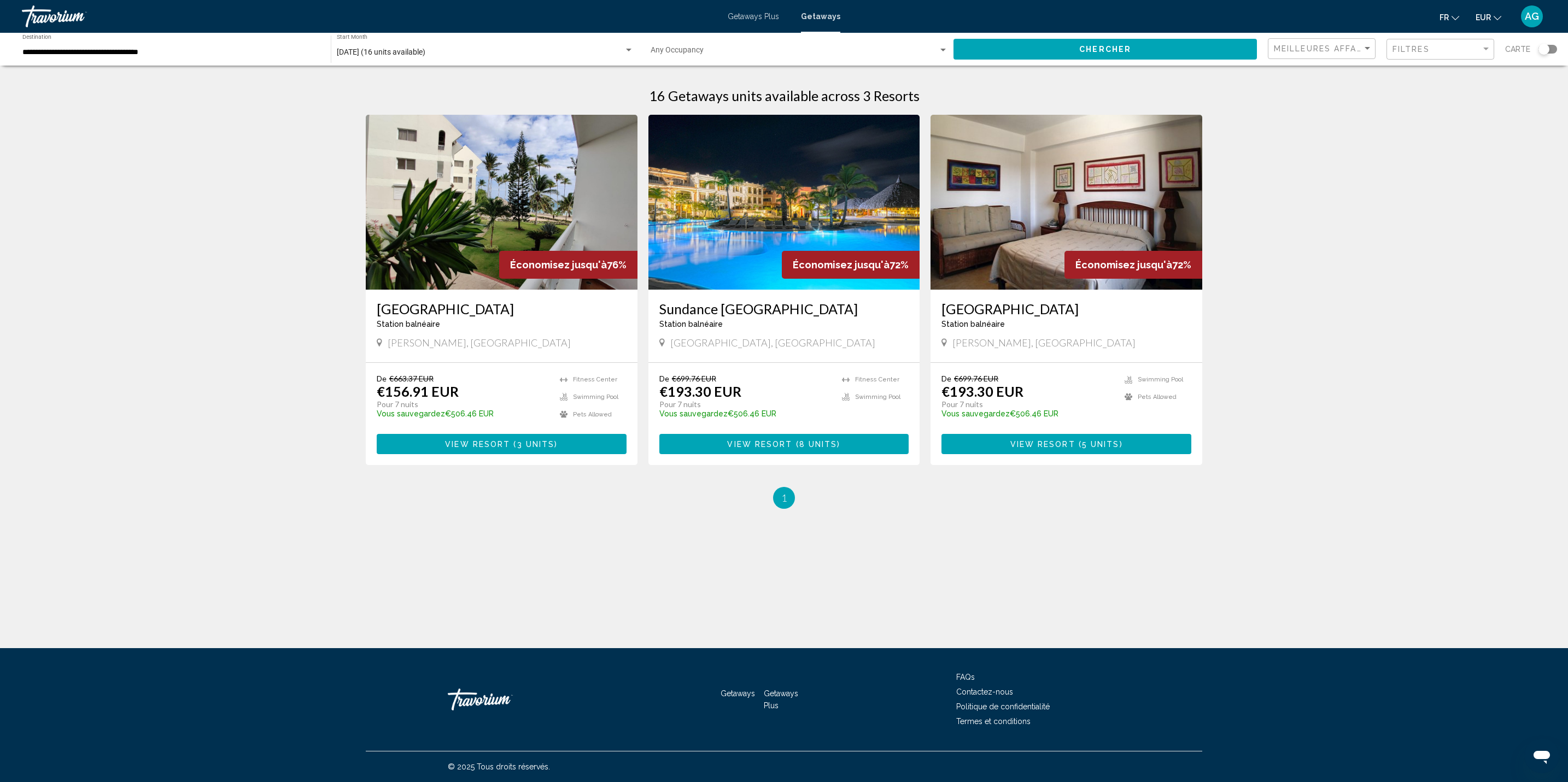
click at [755, 15] on span "Getaways Plus" at bounding box center [753, 16] width 51 height 9
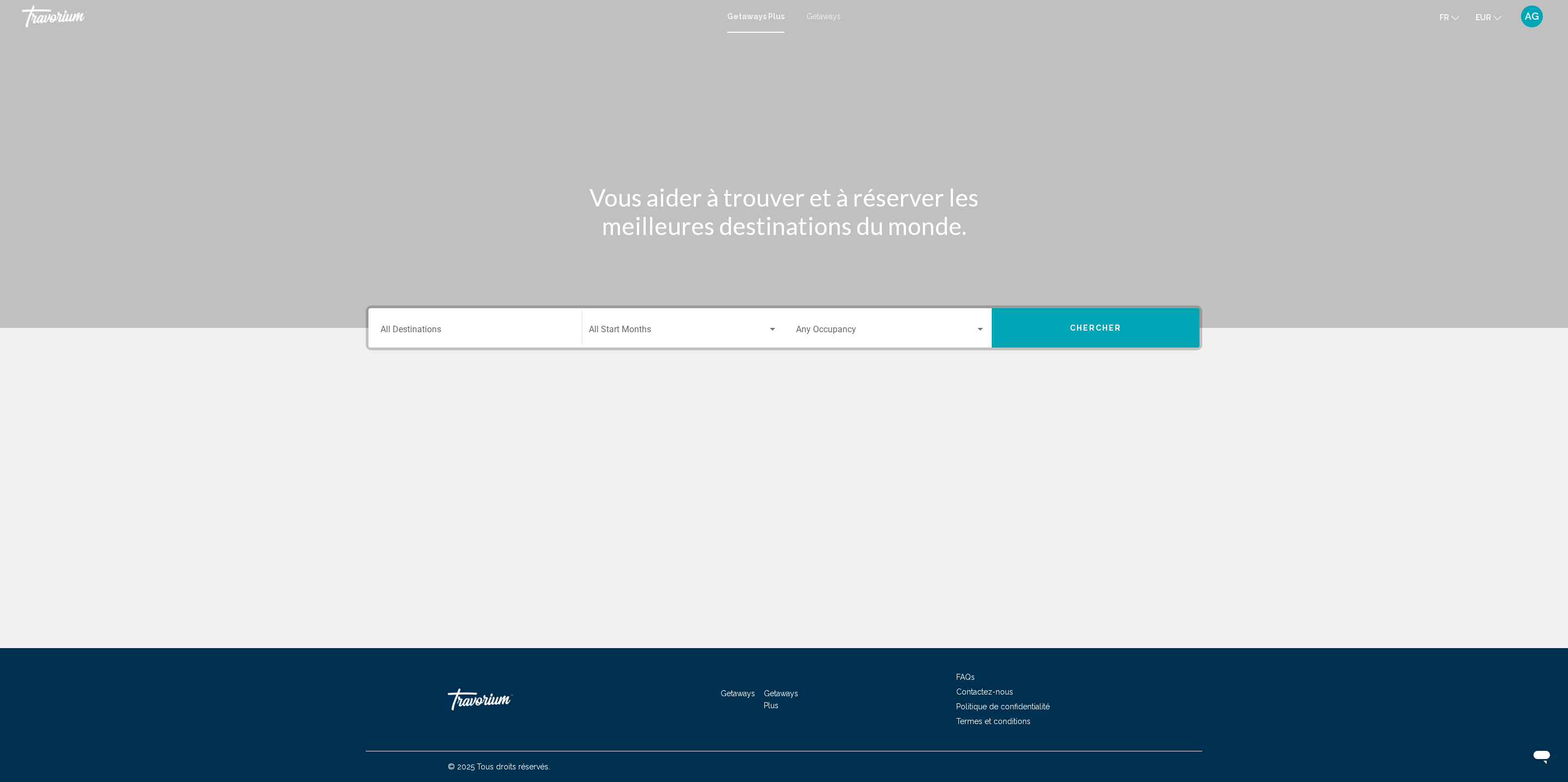
click at [424, 330] on input "Destination All Destinations" at bounding box center [475, 331] width 189 height 10
click at [387, 459] on icon "Toggle Caribbean & Atlantic Islands (1,720 units available)" at bounding box center [390, 458] width 8 height 11
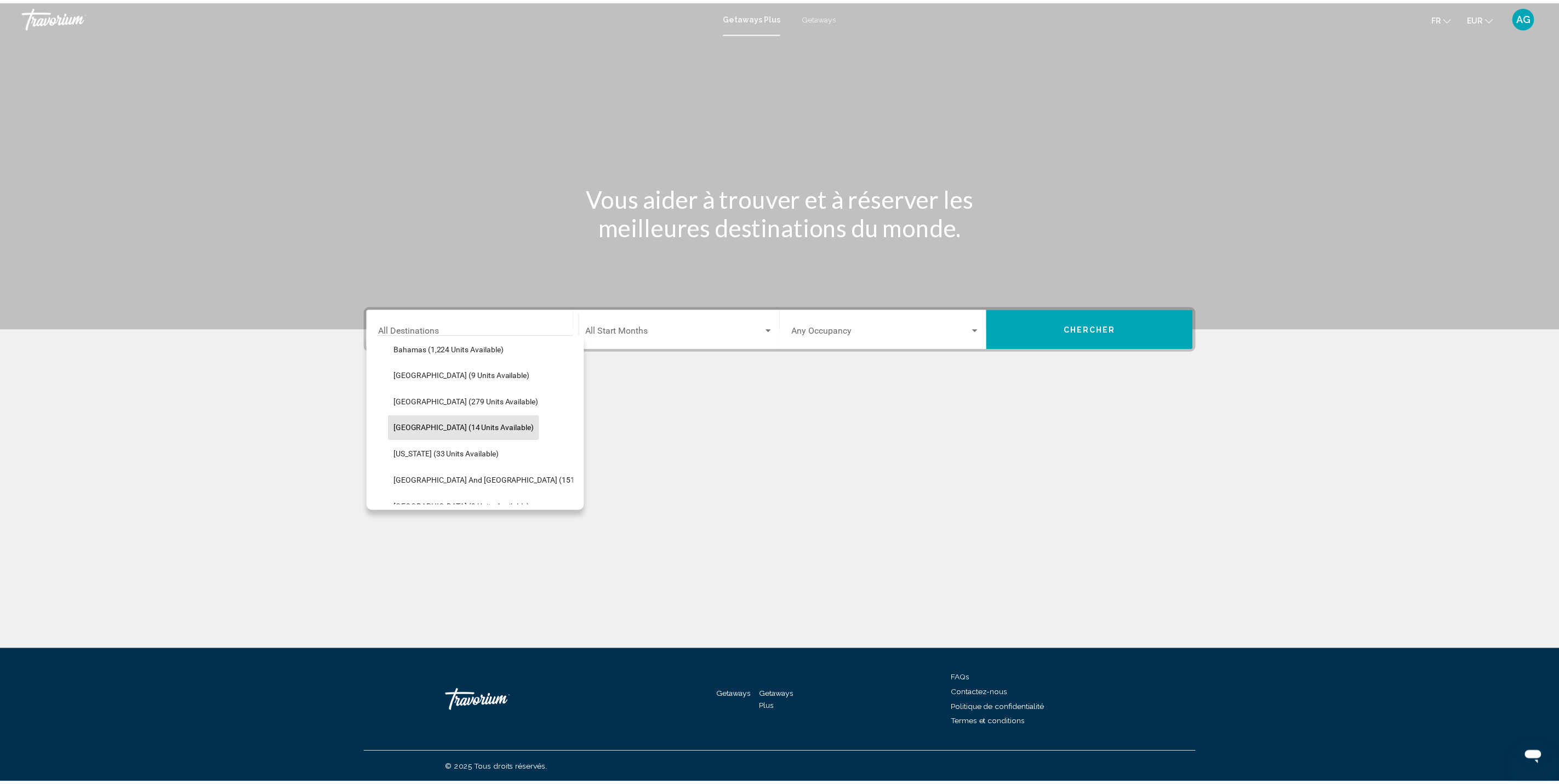
scroll to position [165, 0]
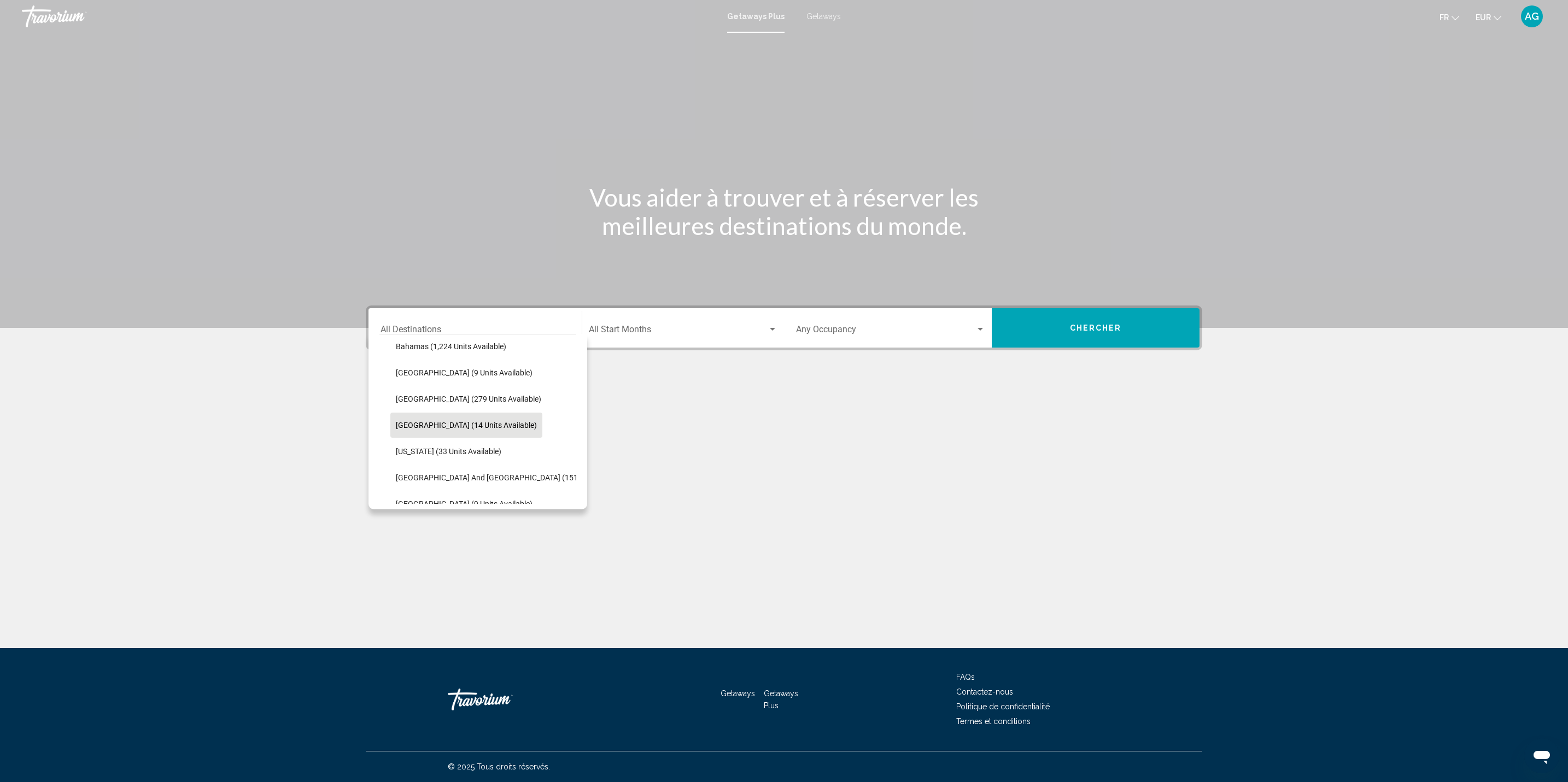
click at [477, 425] on span "[GEOGRAPHIC_DATA] (14 units available)" at bounding box center [466, 425] width 141 height 9
type input "**********"
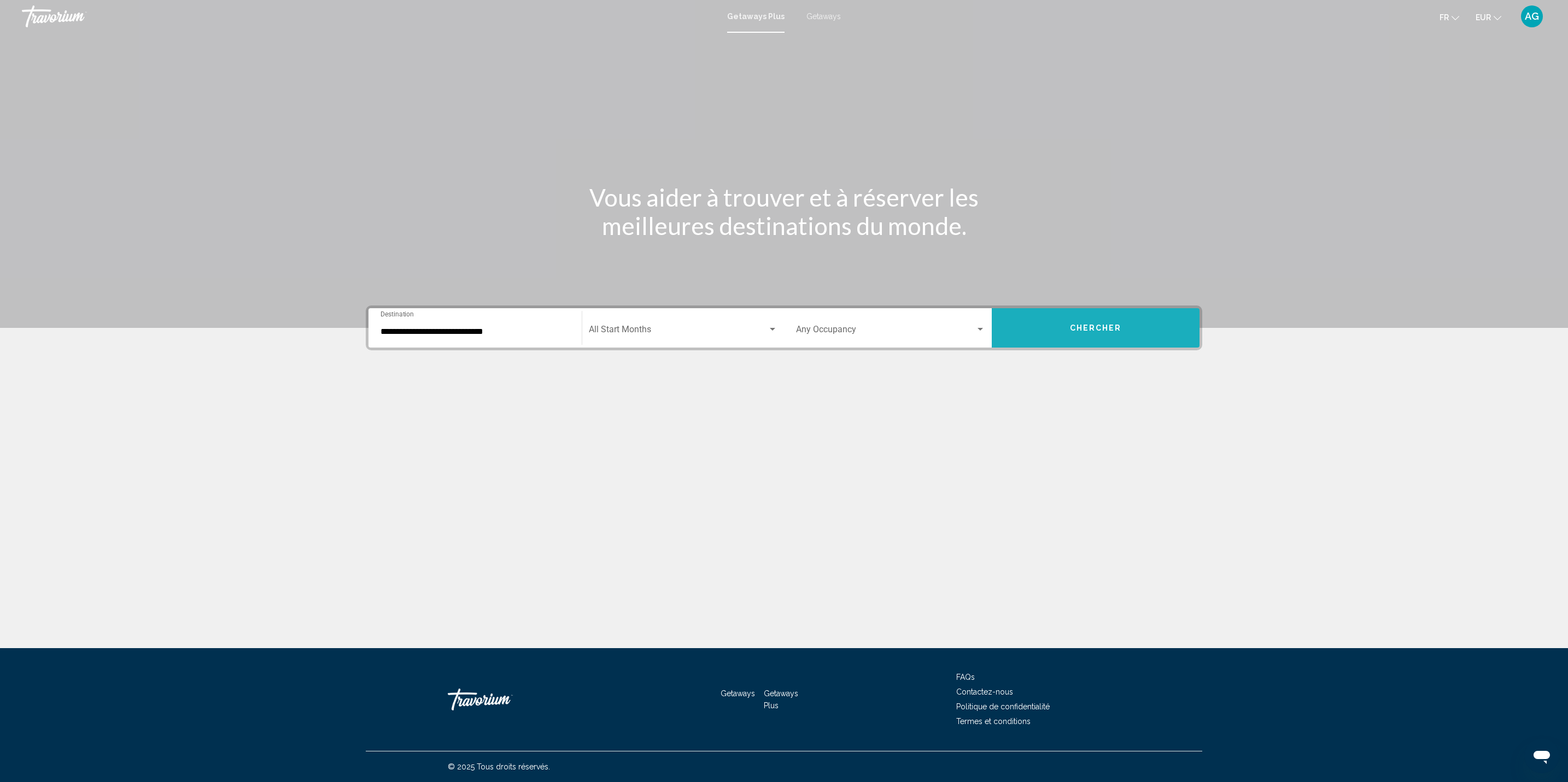
click at [1091, 330] on span "Chercher" at bounding box center [1095, 328] width 52 height 9
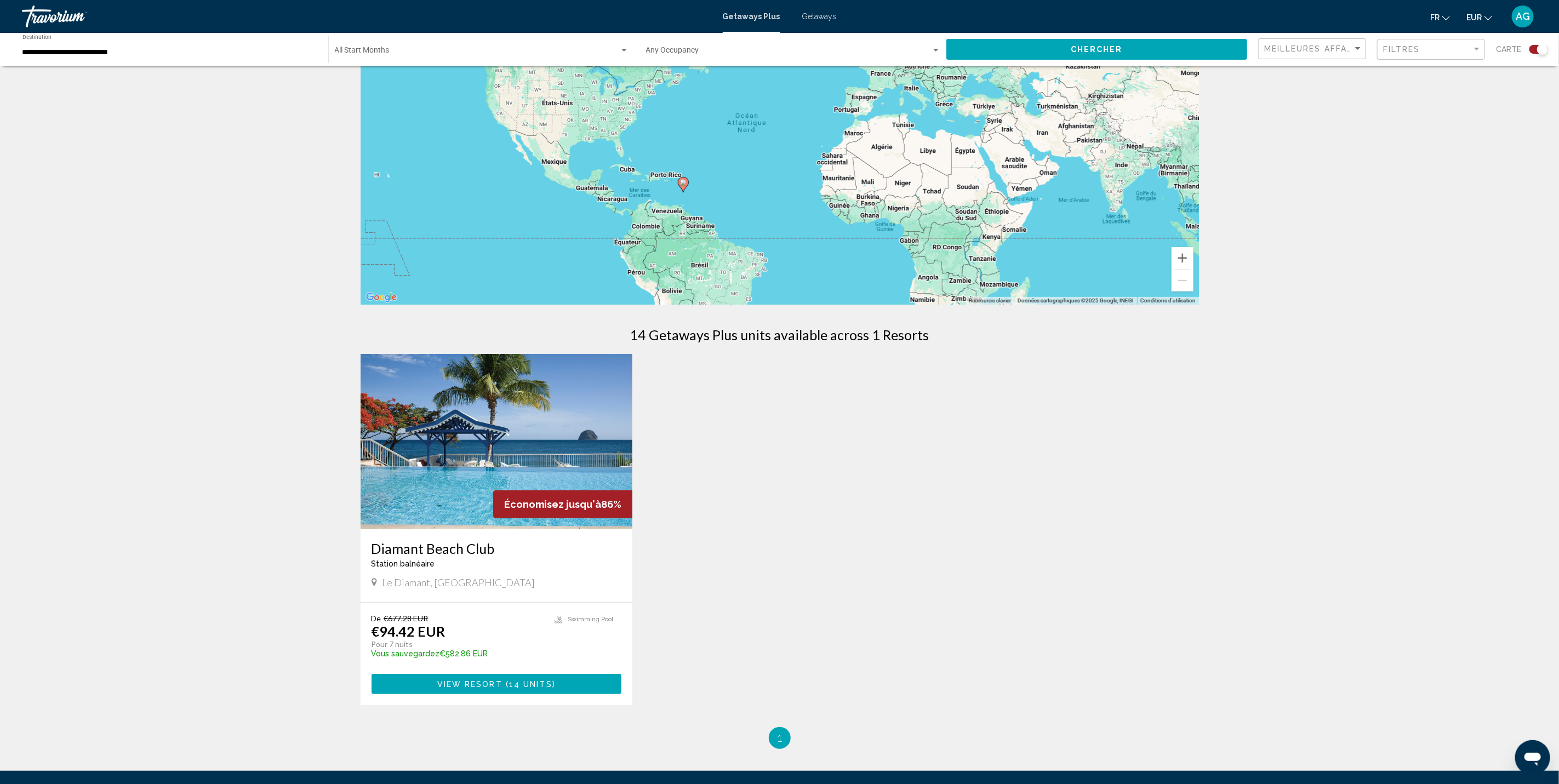
scroll to position [222, 0]
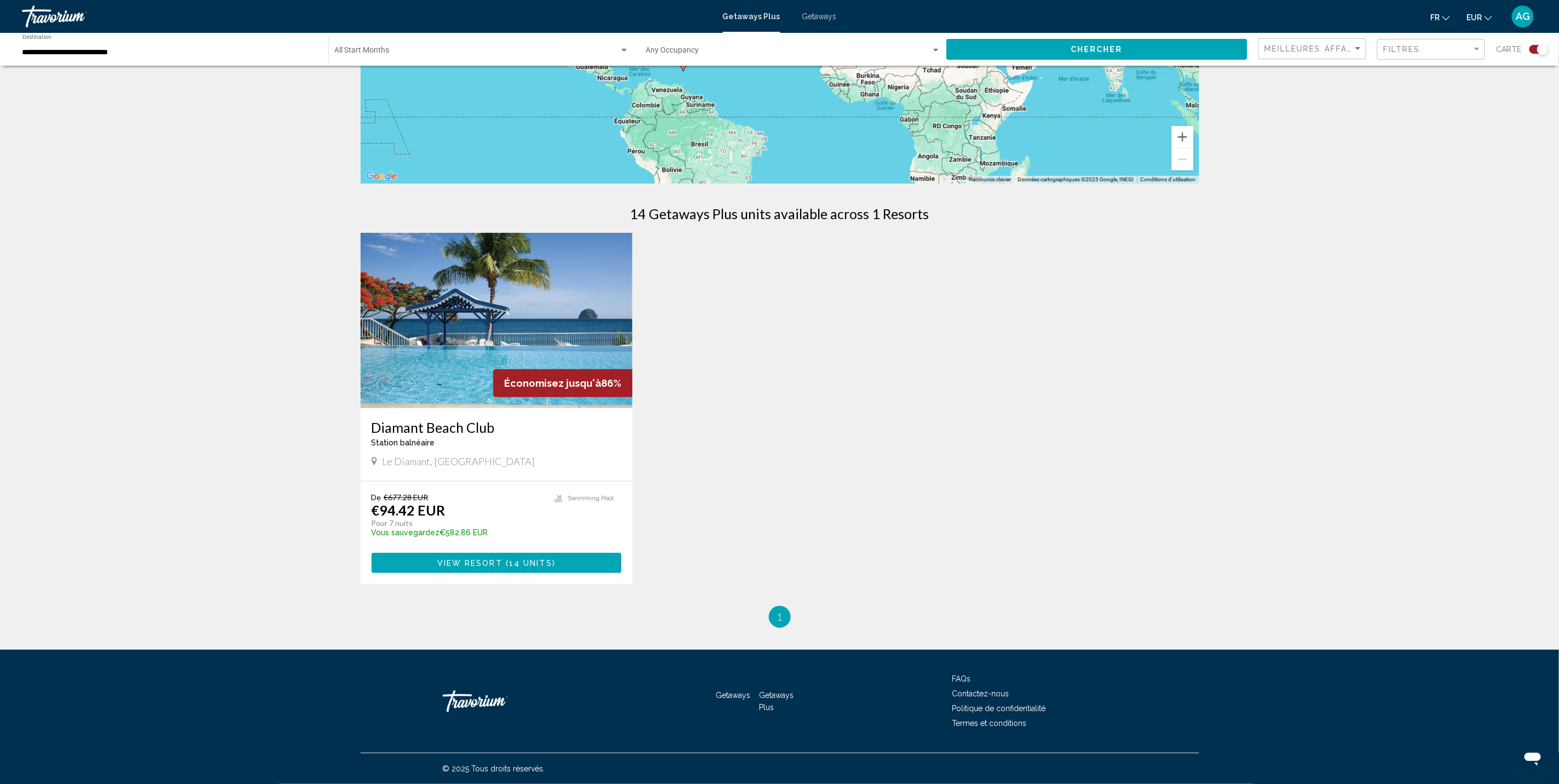
click at [498, 559] on span "View Resort" at bounding box center [469, 563] width 65 height 9
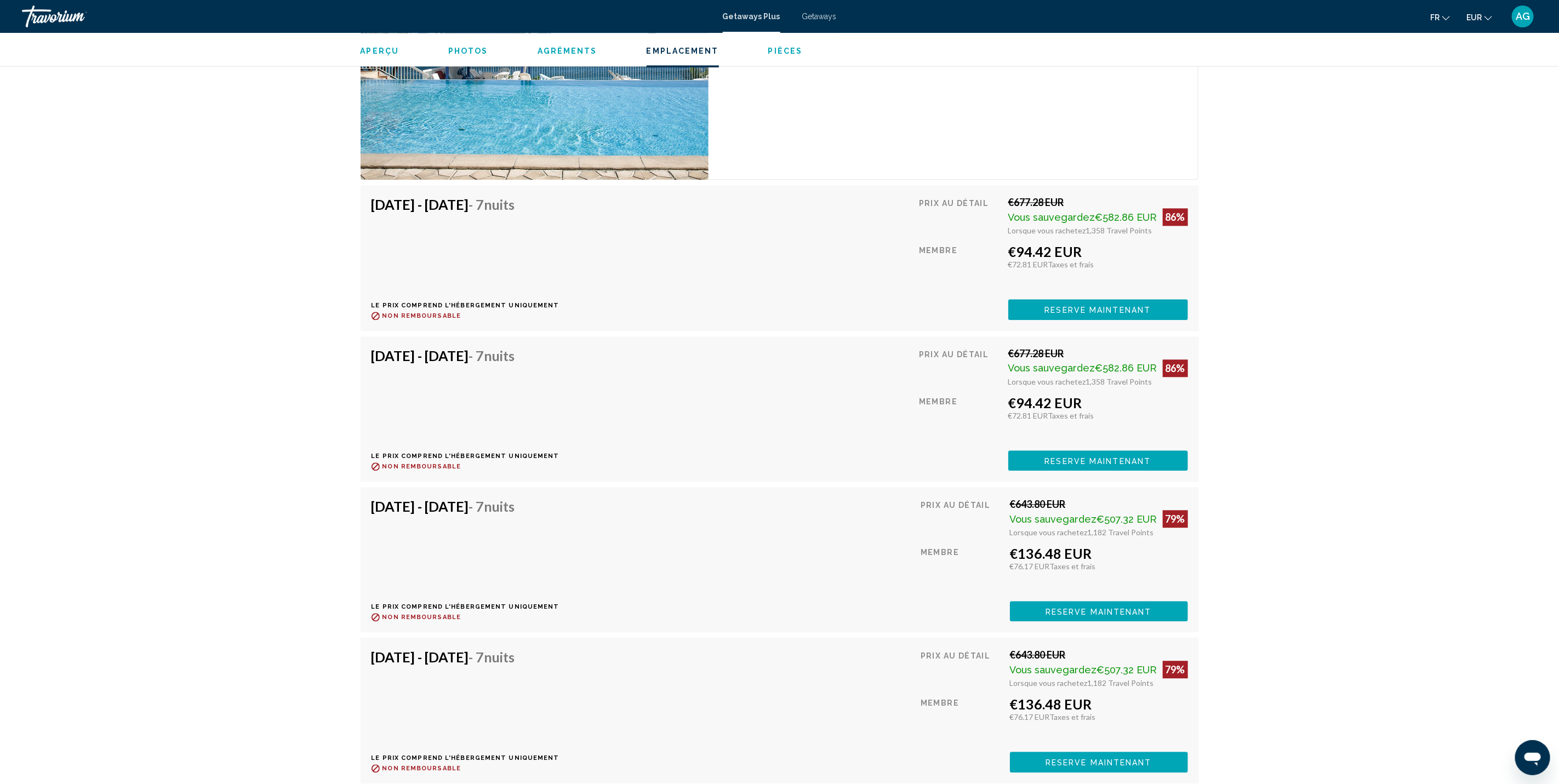
scroll to position [2119, 0]
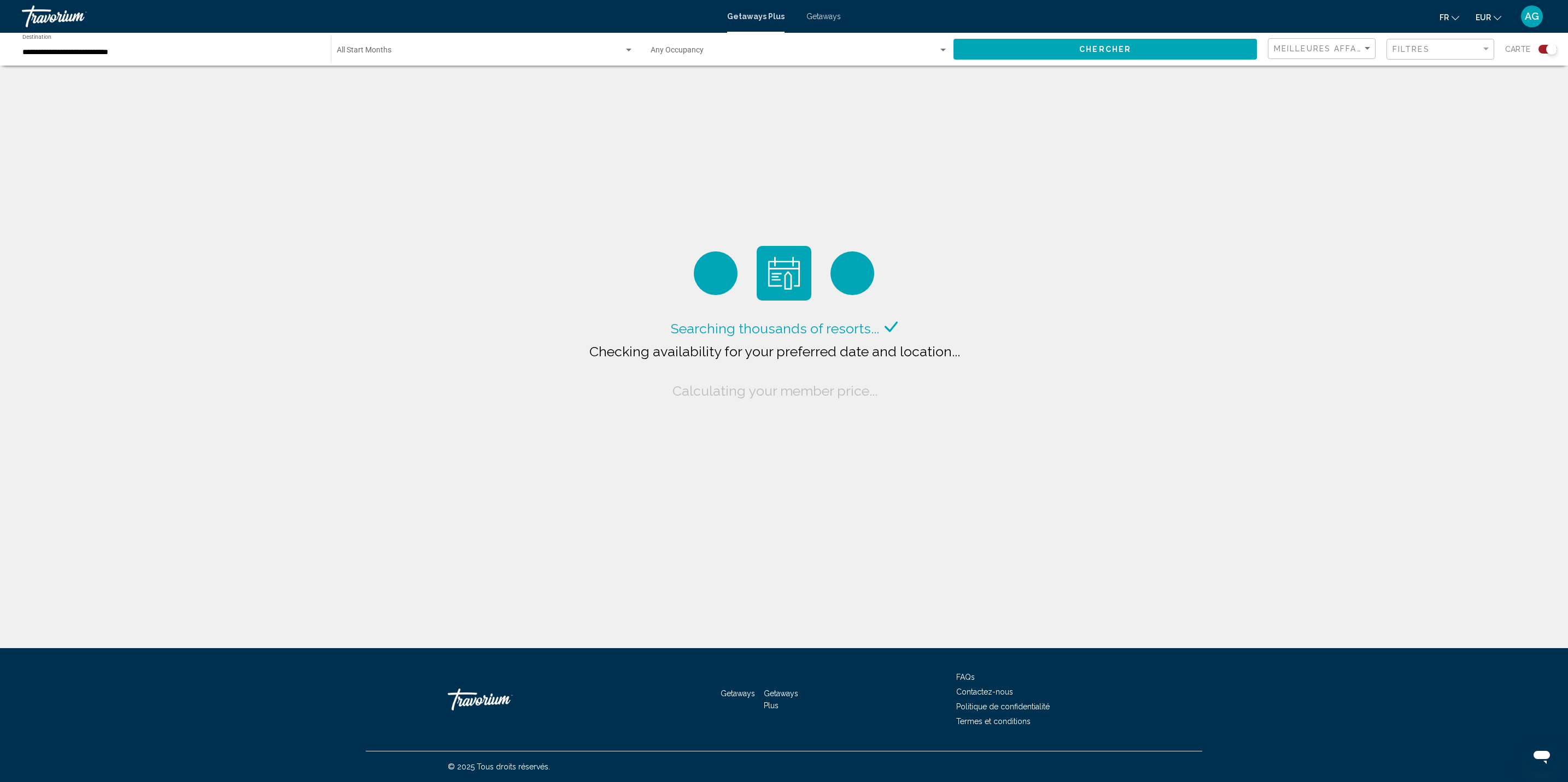
click at [148, 56] on input "**********" at bounding box center [171, 52] width 297 height 9
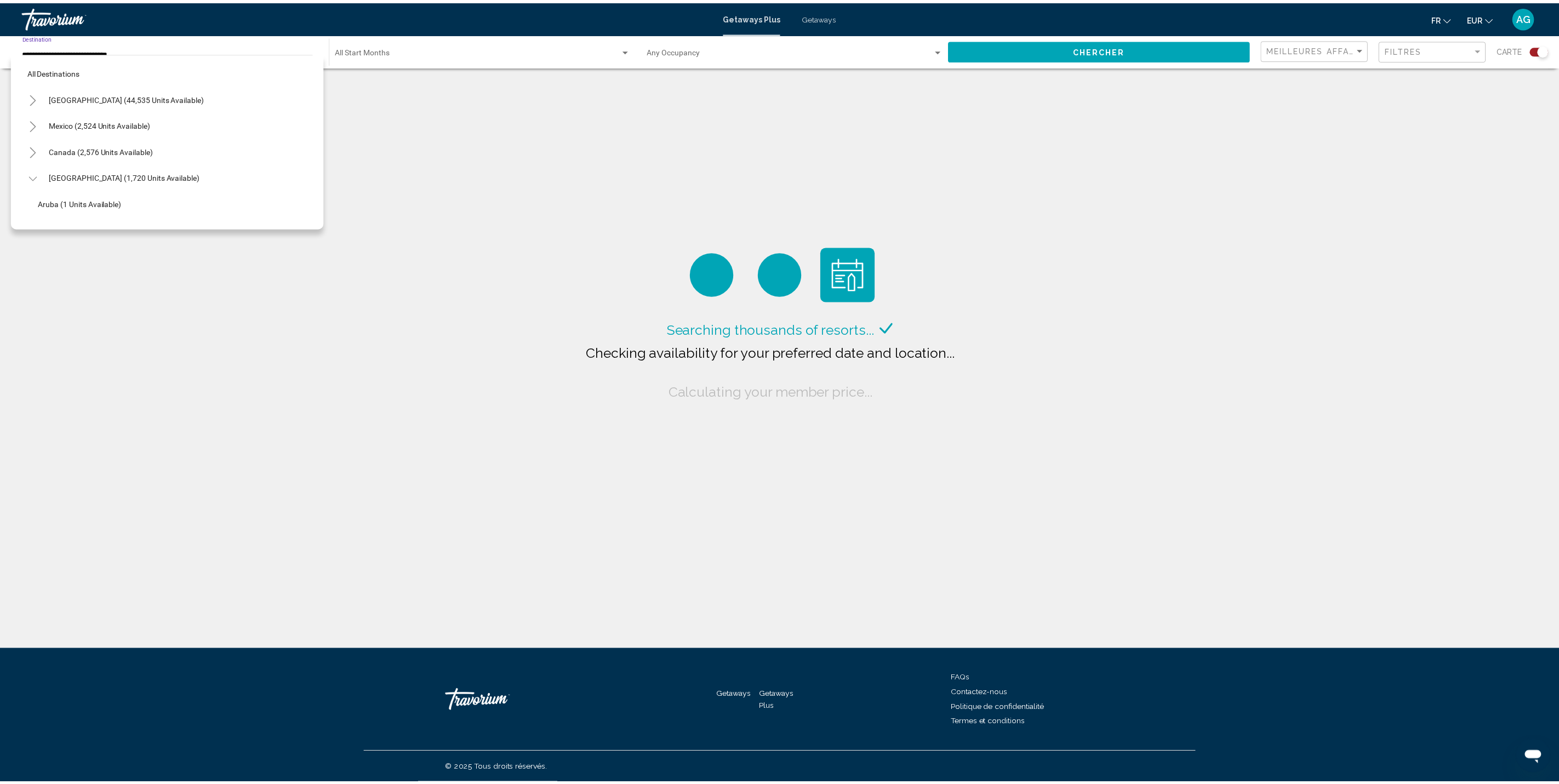
scroll to position [170, 0]
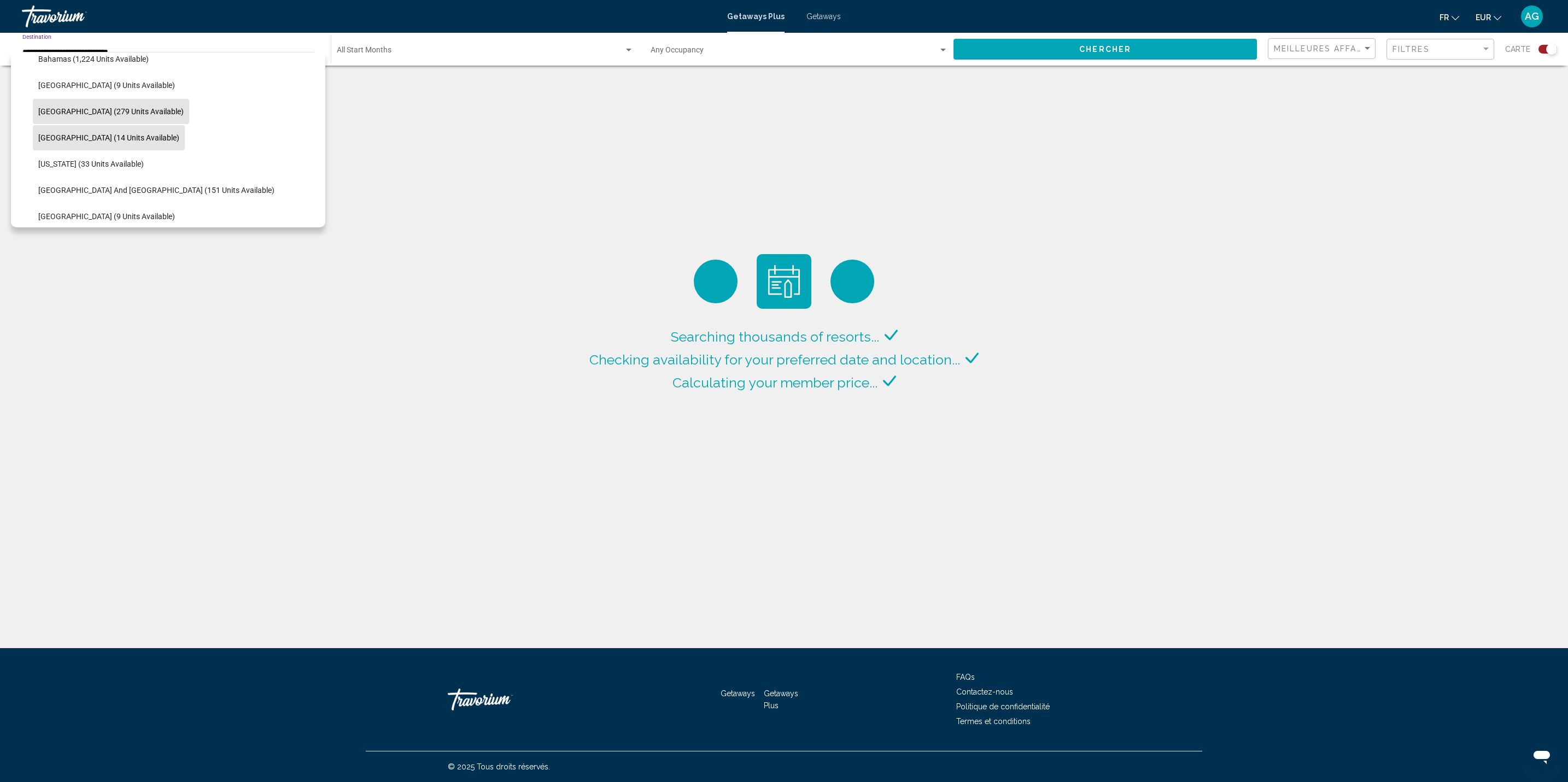
click at [96, 105] on button "[GEOGRAPHIC_DATA] (279 units available)" at bounding box center [111, 111] width 156 height 25
type input "**********"
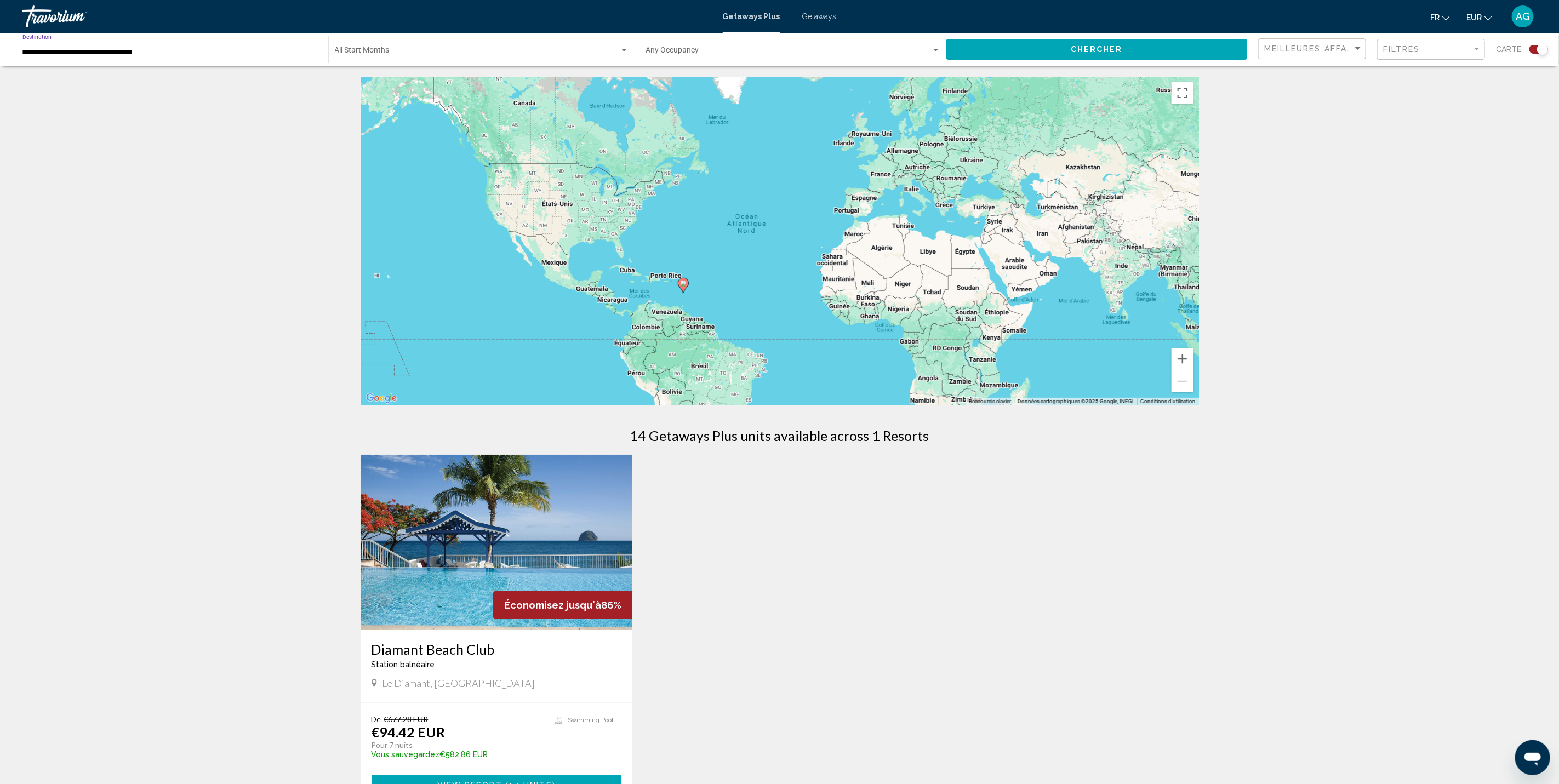
click at [408, 50] on span "Search widget" at bounding box center [477, 53] width 285 height 9
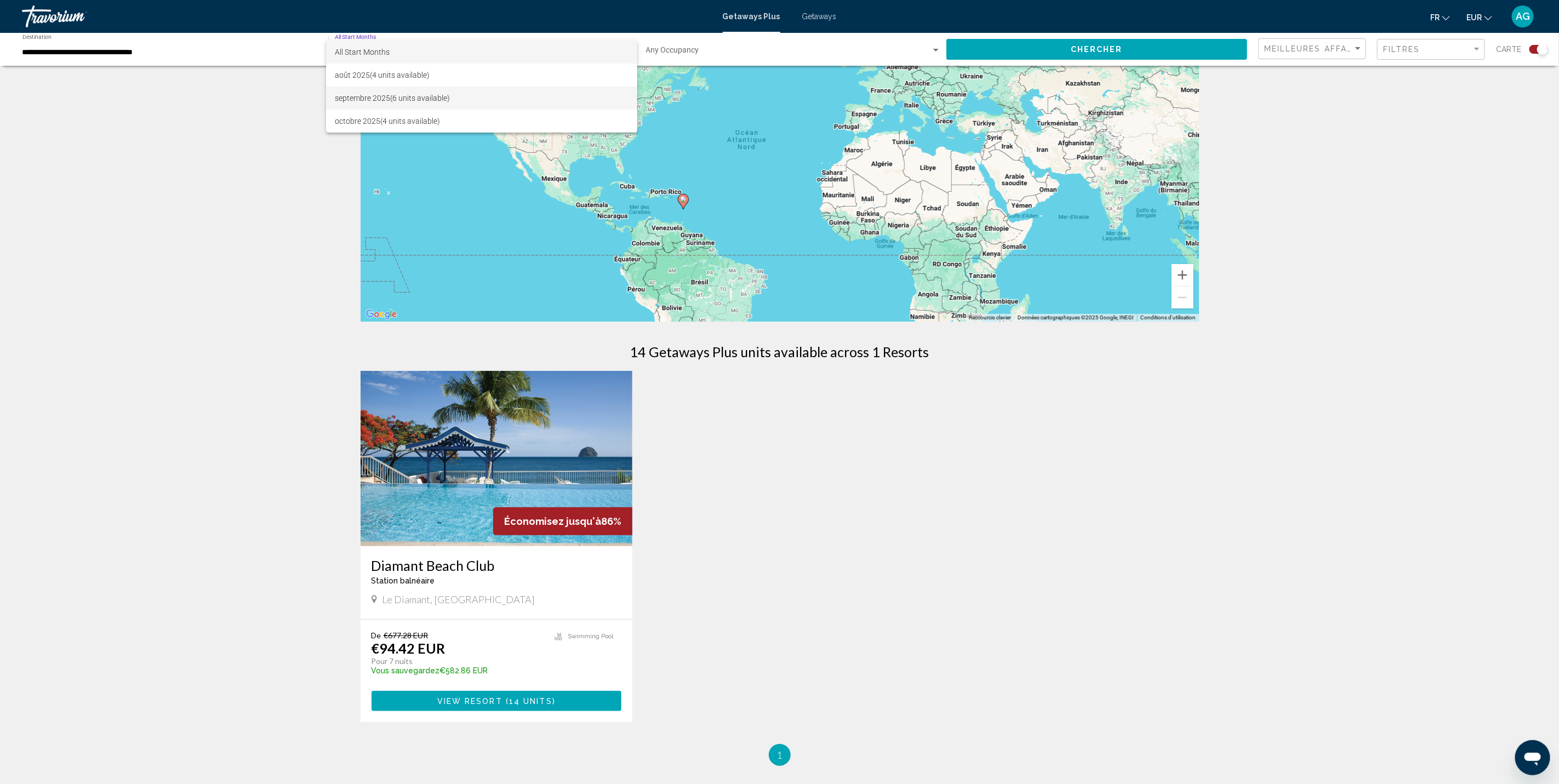
scroll to position [222, 0]
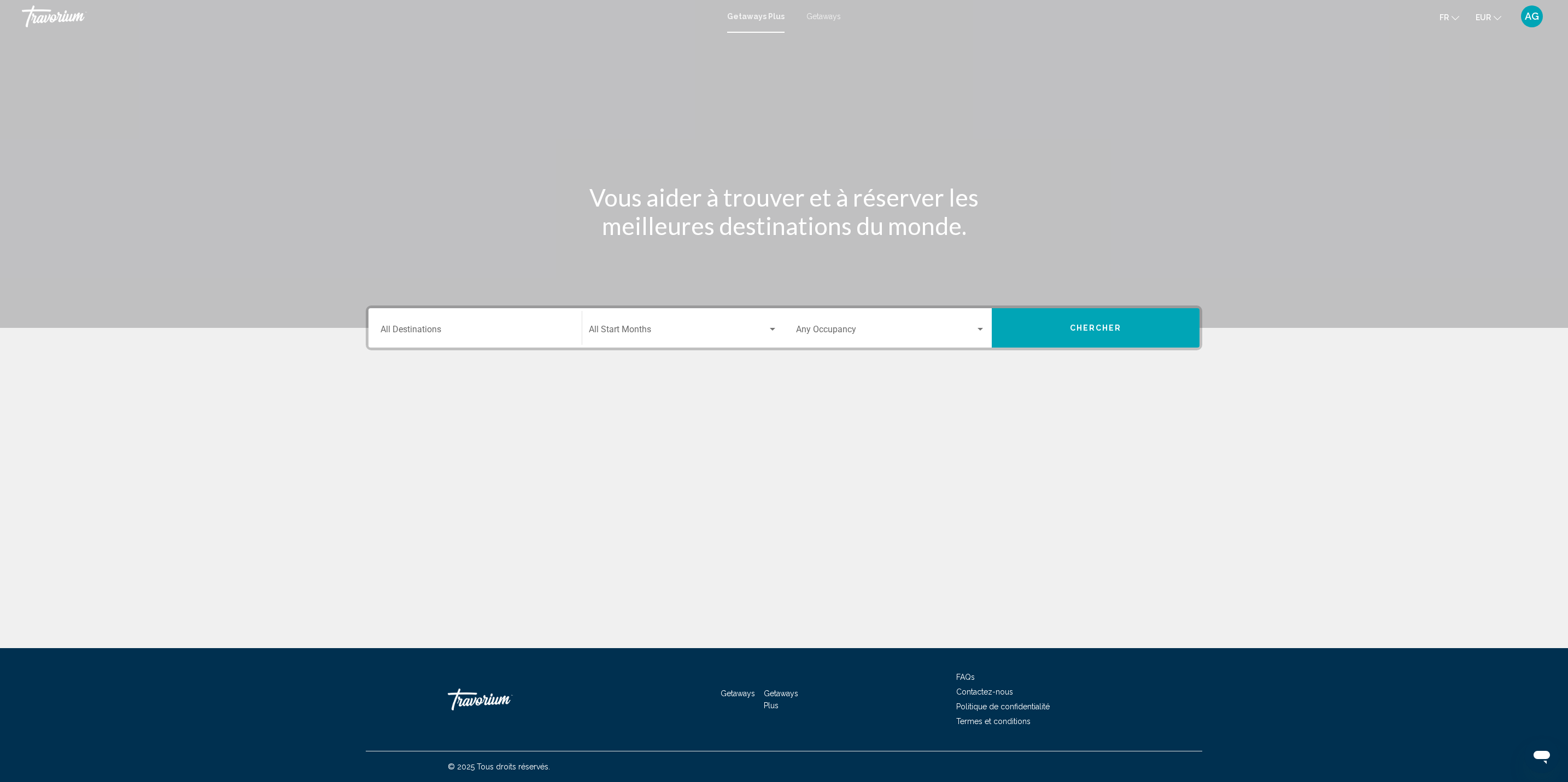
click at [617, 342] on div "Start Month All Start Months" at bounding box center [683, 328] width 189 height 34
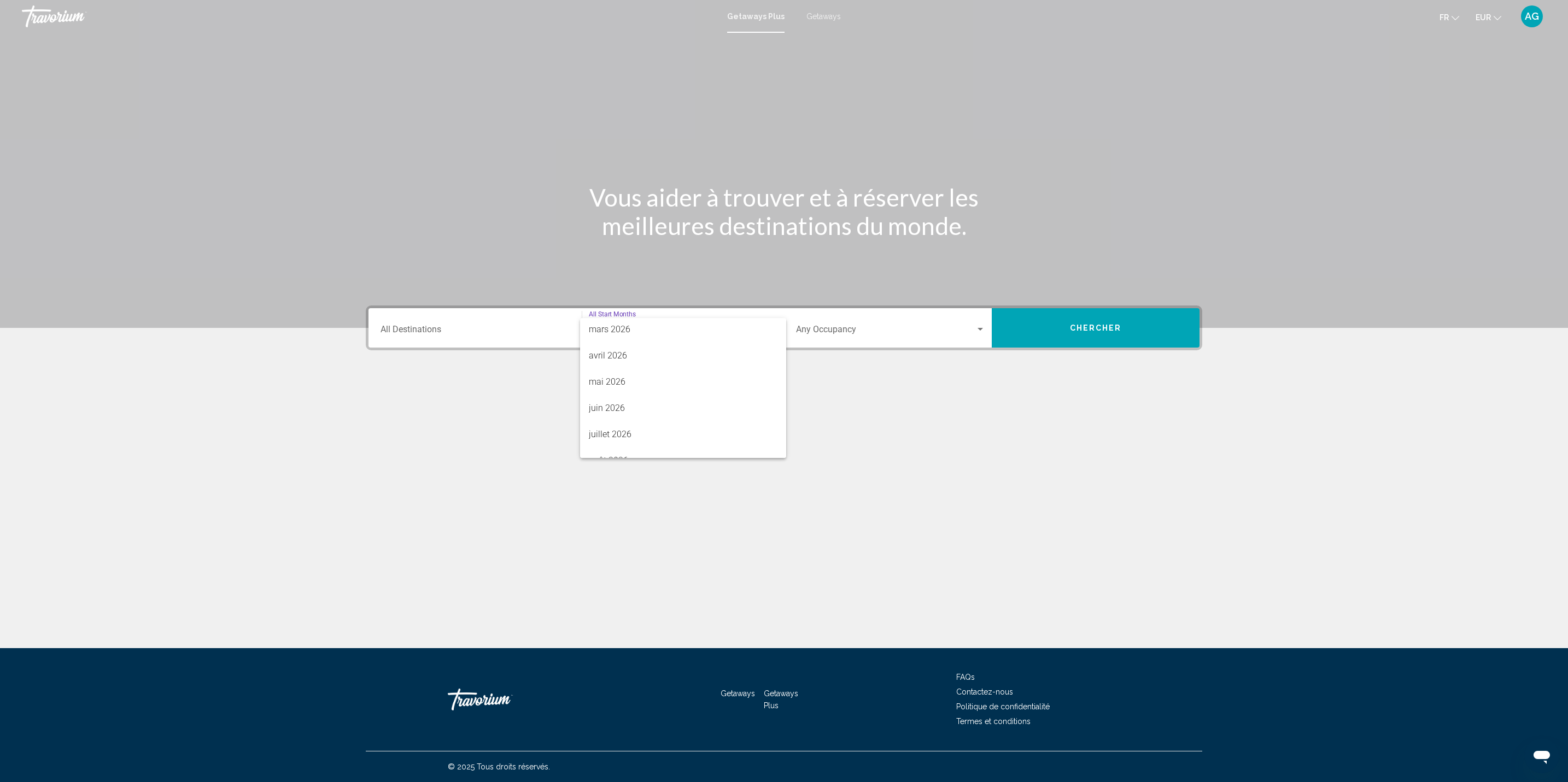
scroll to position [227, 0]
click at [437, 325] on div at bounding box center [784, 391] width 1568 height 782
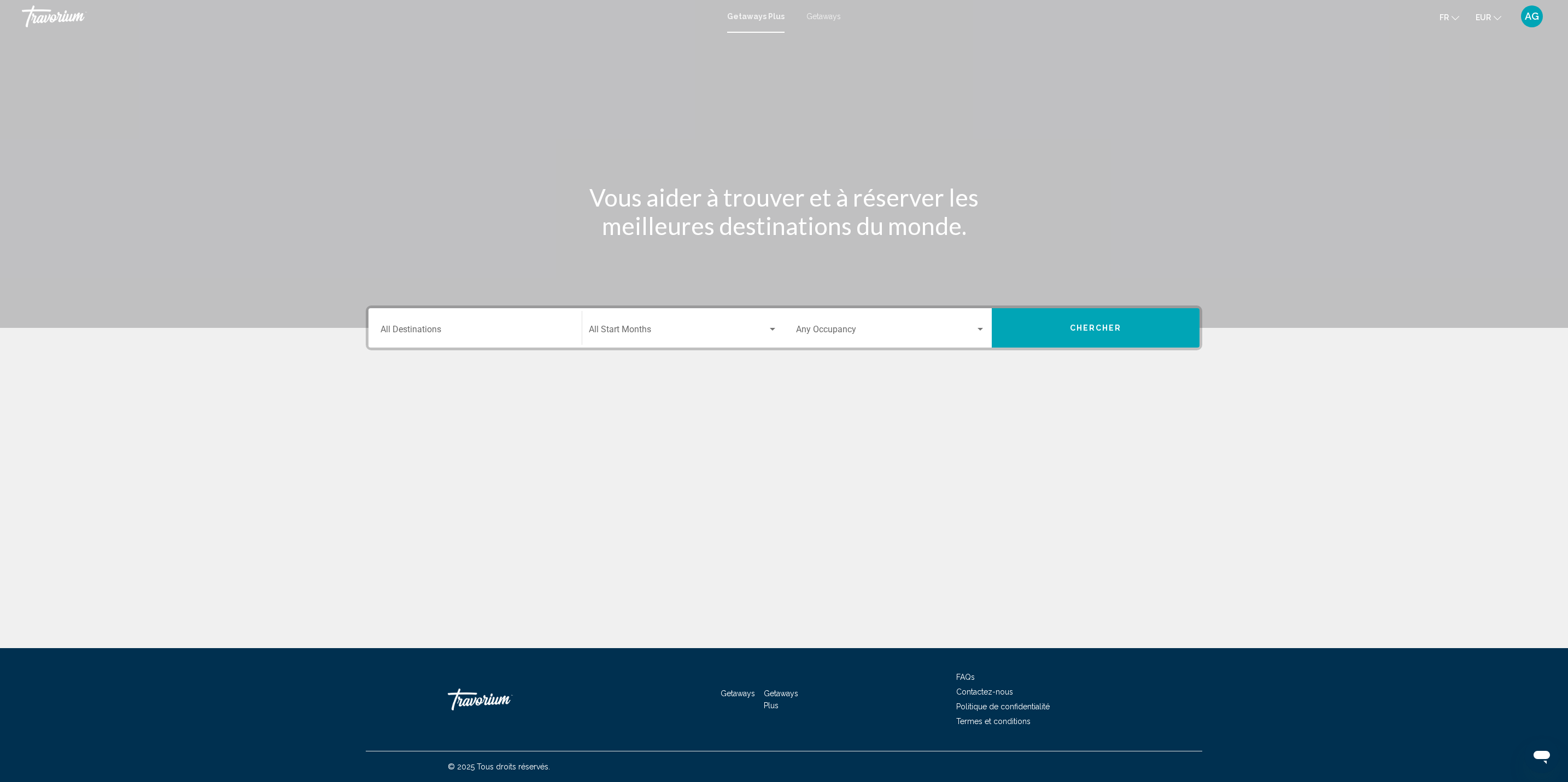
click at [456, 330] on input "Destination All Destinations" at bounding box center [475, 331] width 189 height 10
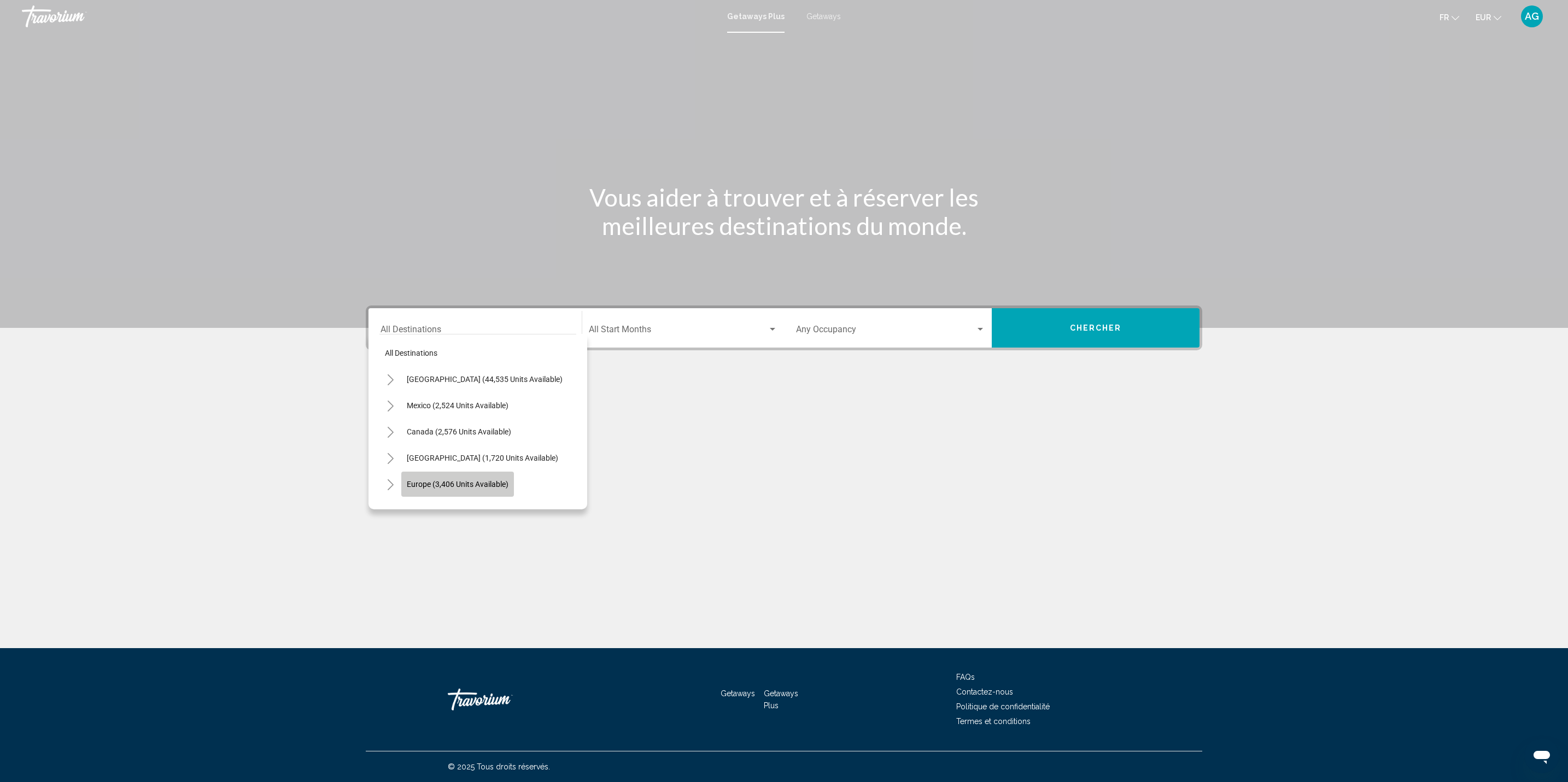
click at [425, 483] on span "Europe (3,406 units available)" at bounding box center [457, 484] width 102 height 9
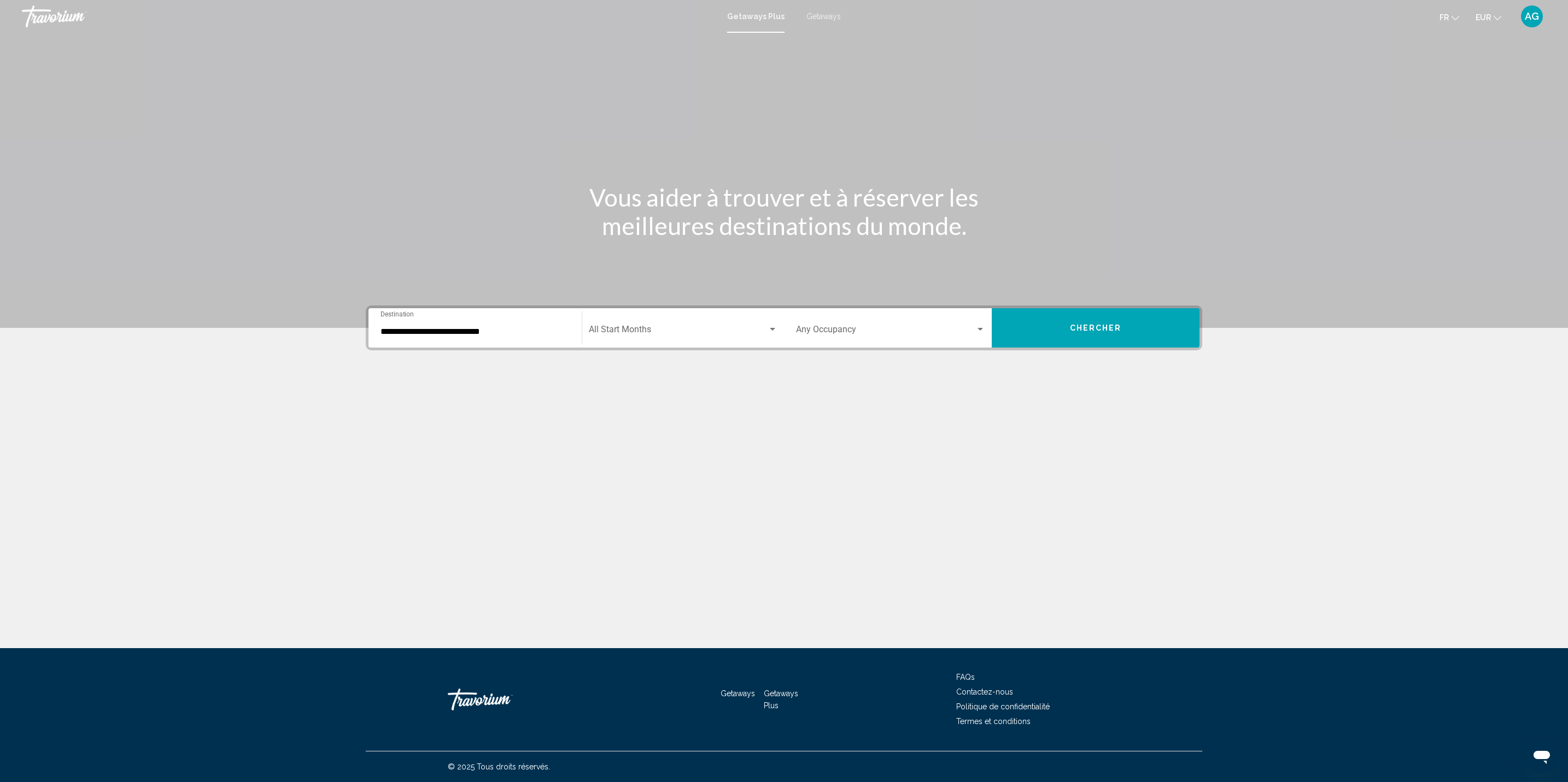
click at [640, 339] on div "Start Month All Start Months" at bounding box center [683, 328] width 189 height 34
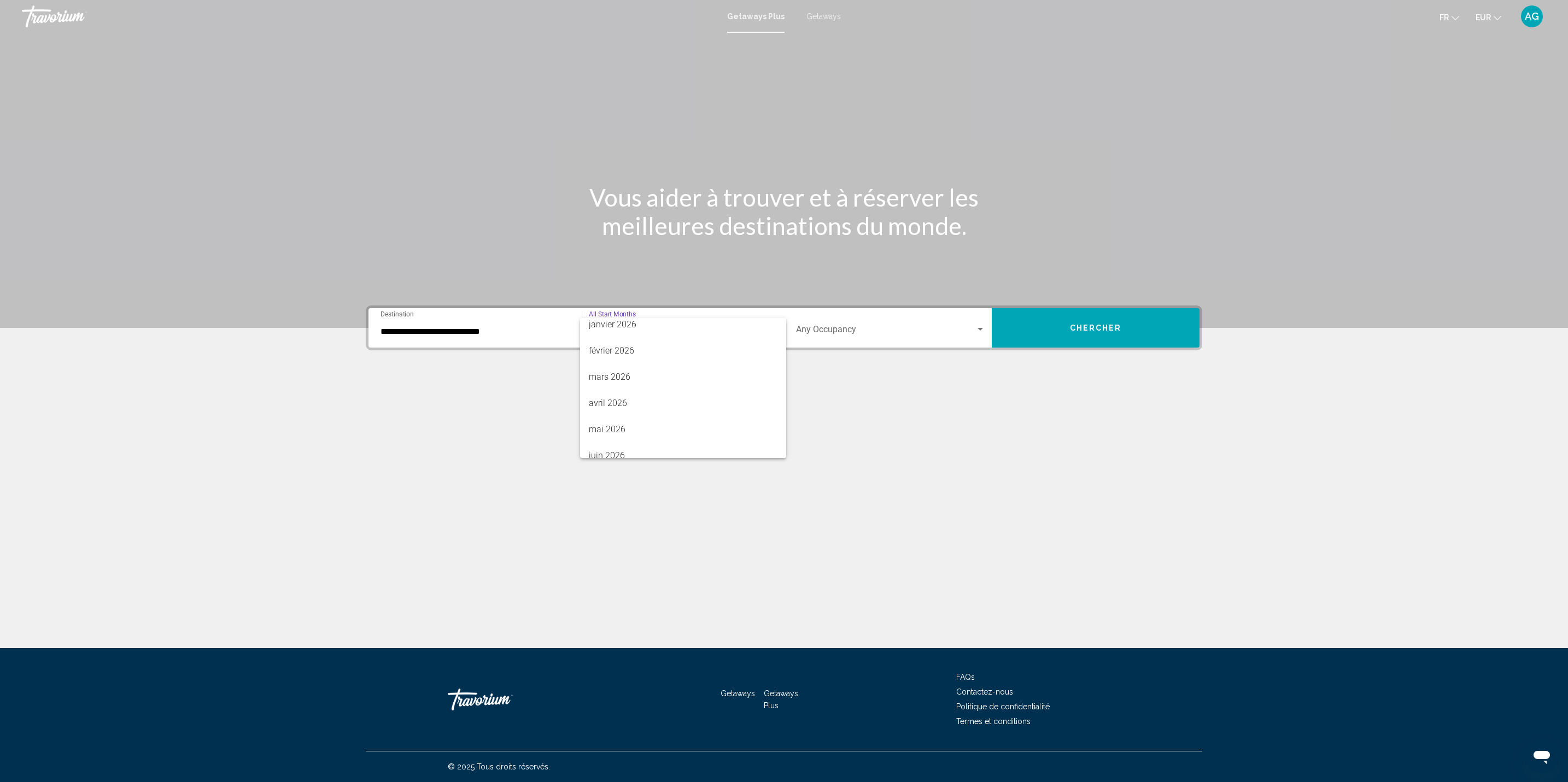
click at [450, 318] on div at bounding box center [784, 391] width 1568 height 782
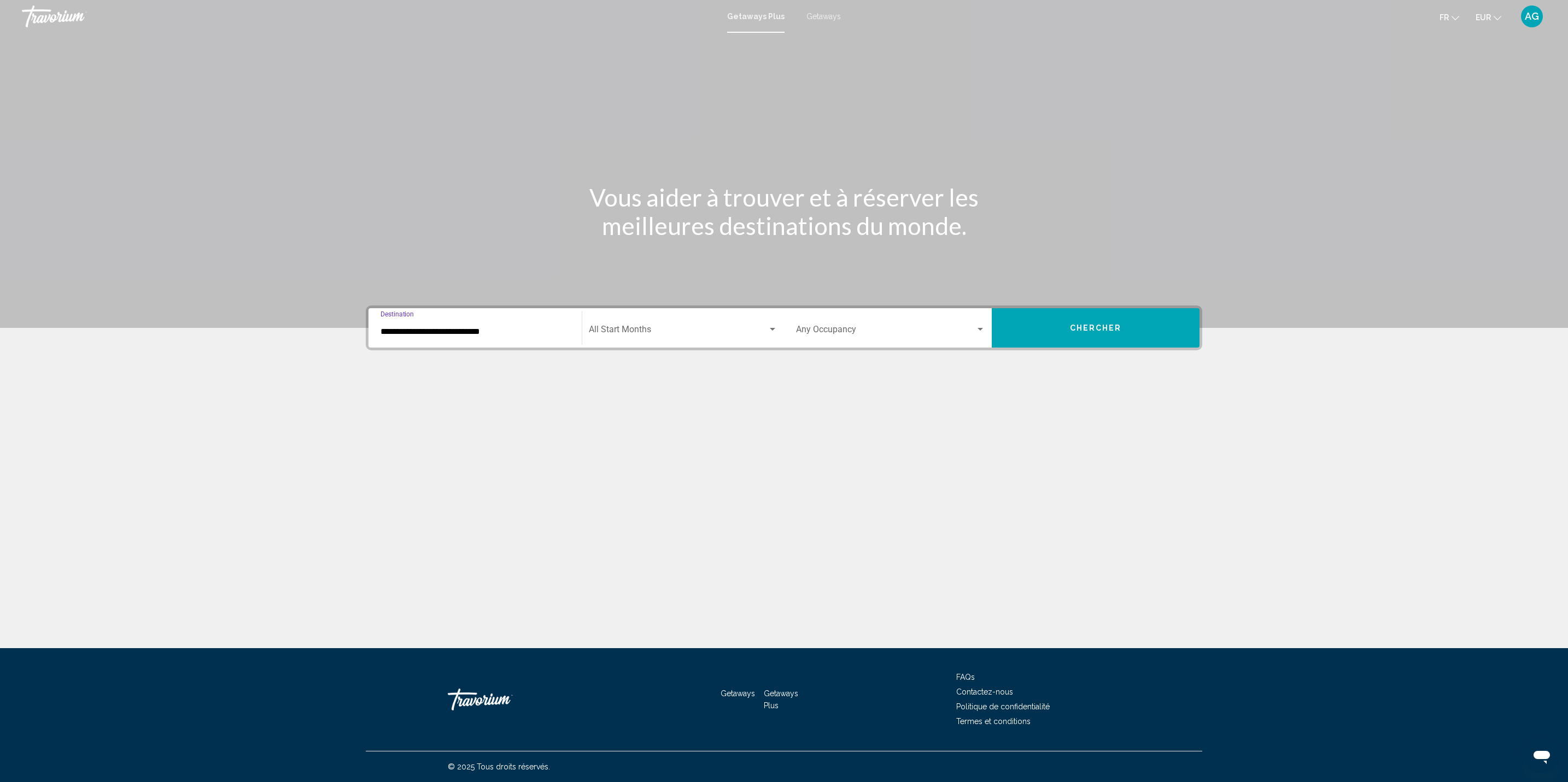
click at [455, 331] on input "**********" at bounding box center [475, 331] width 189 height 10
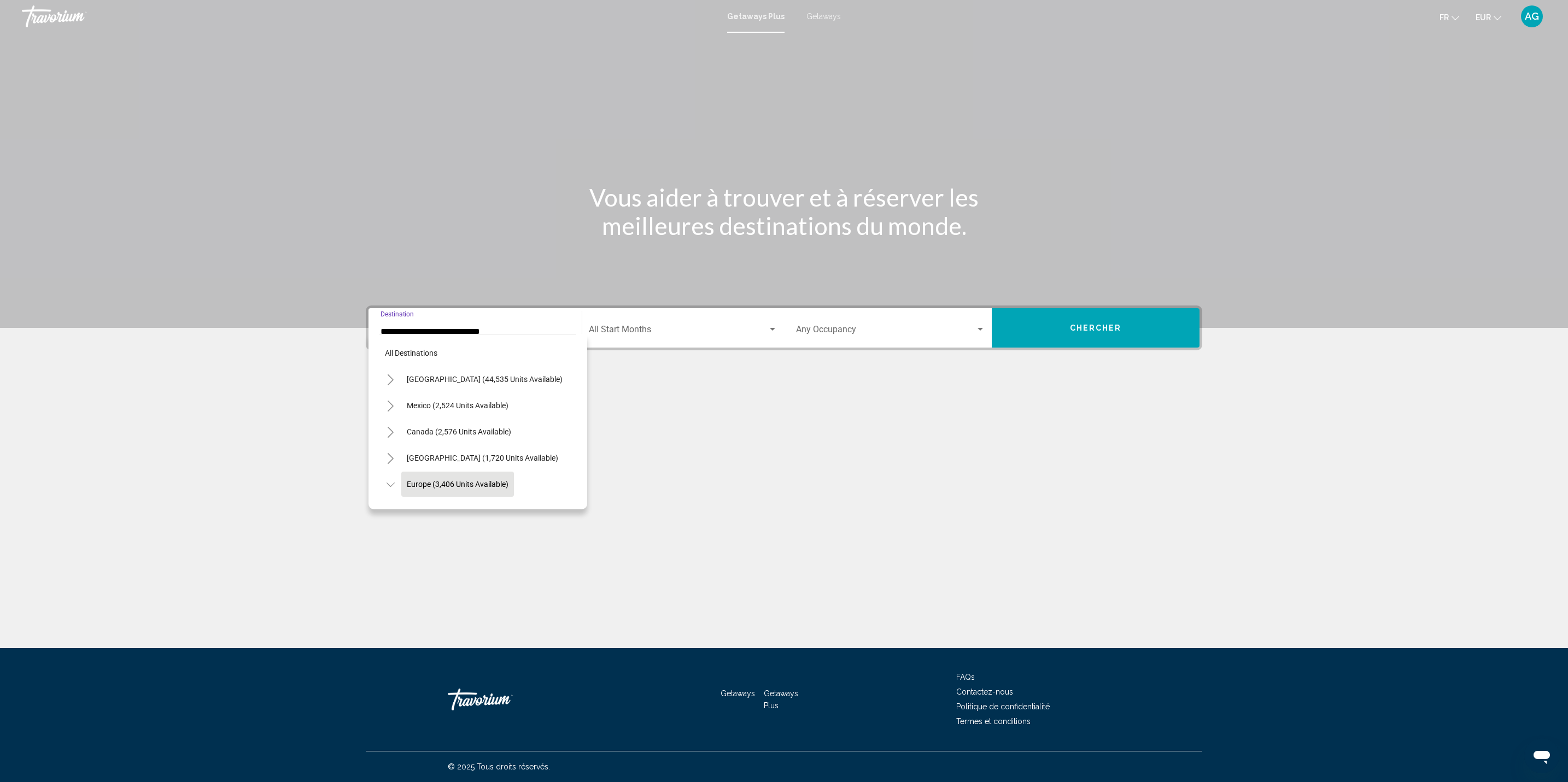
scroll to position [71, 0]
click at [387, 383] on icon "Toggle Caribbean & Atlantic Islands (1,720 units available)" at bounding box center [390, 388] width 8 height 11
click at [457, 415] on button "[GEOGRAPHIC_DATA] (279 units available)" at bounding box center [468, 410] width 156 height 25
type input "**********"
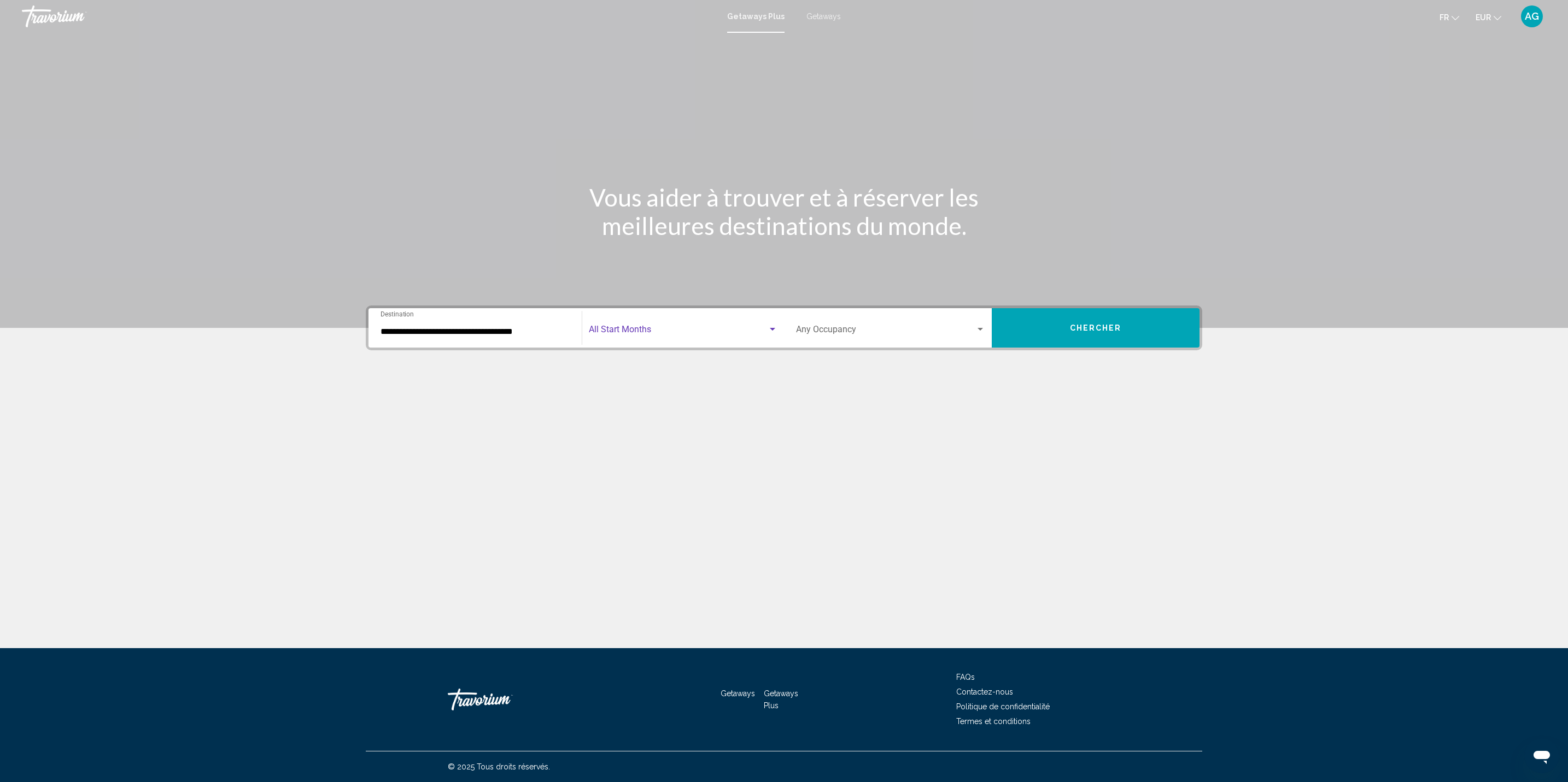
click at [720, 335] on span "Search widget" at bounding box center [678, 331] width 179 height 10
click at [627, 402] on span "avril 2026" at bounding box center [683, 403] width 189 height 26
click at [1100, 335] on button "Chercher" at bounding box center [1095, 328] width 208 height 39
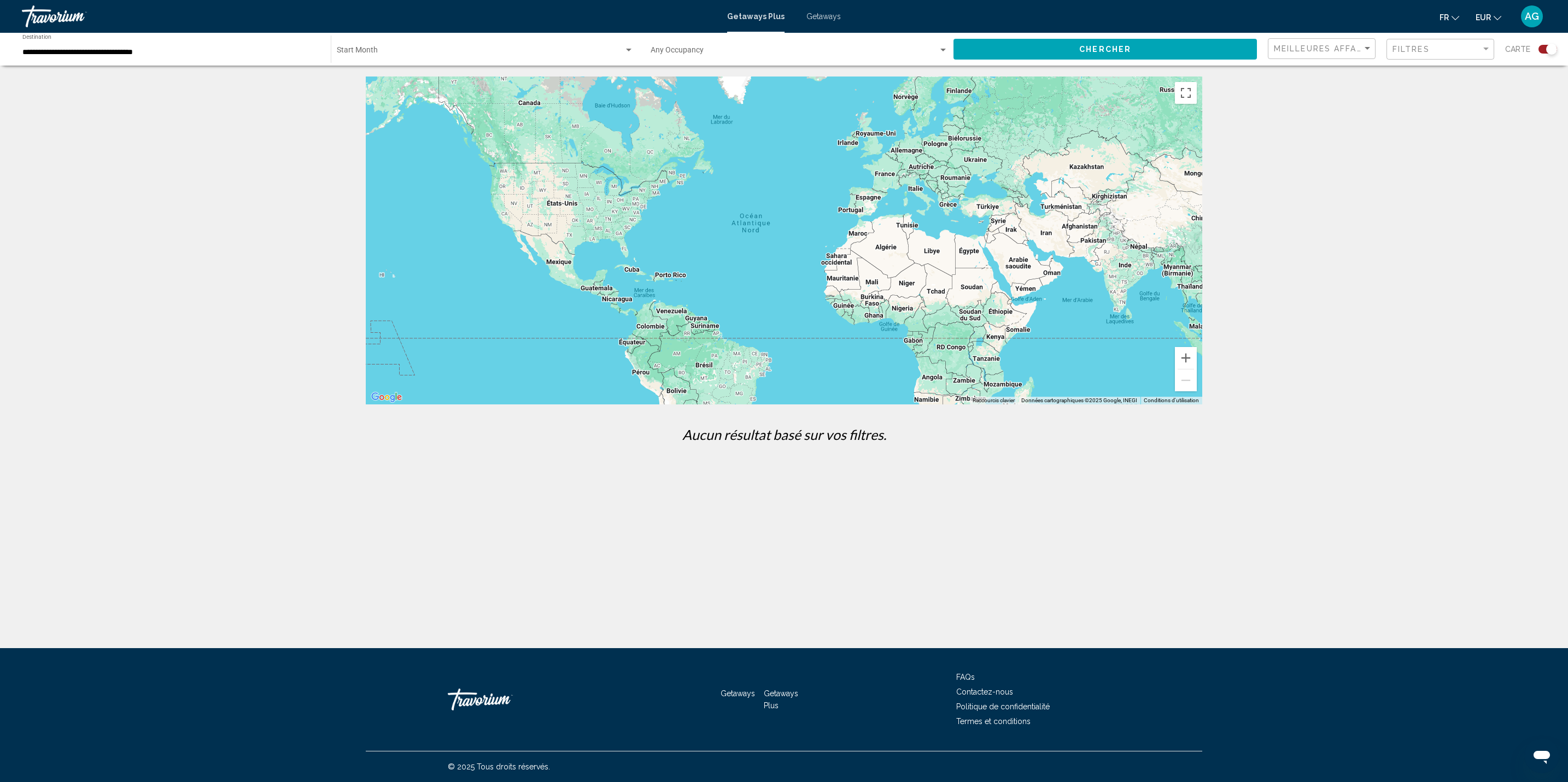
click at [127, 51] on input "**********" at bounding box center [171, 52] width 297 height 9
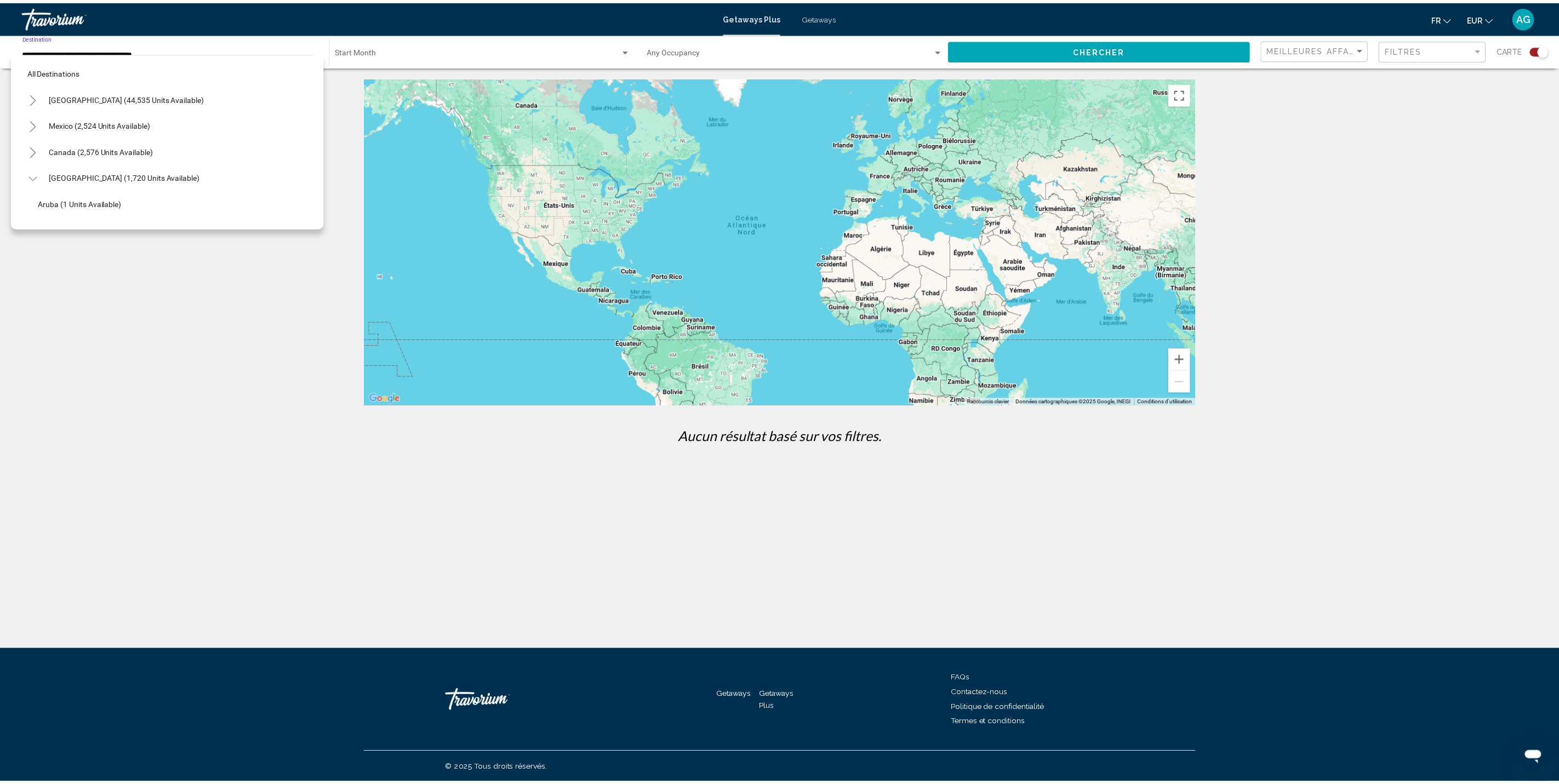
scroll to position [144, 0]
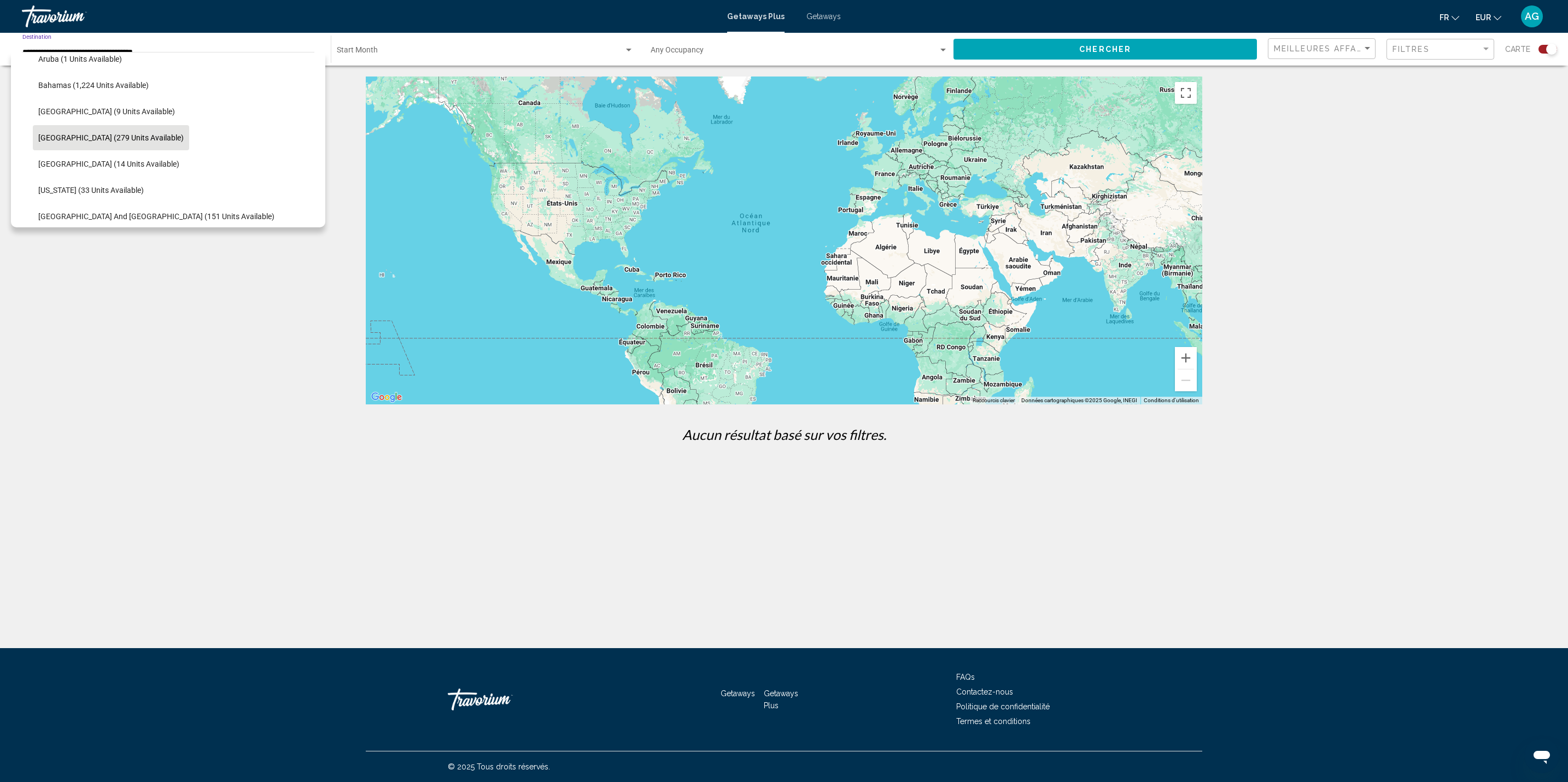
click at [446, 39] on div "Start Month All Start Months" at bounding box center [485, 49] width 297 height 30
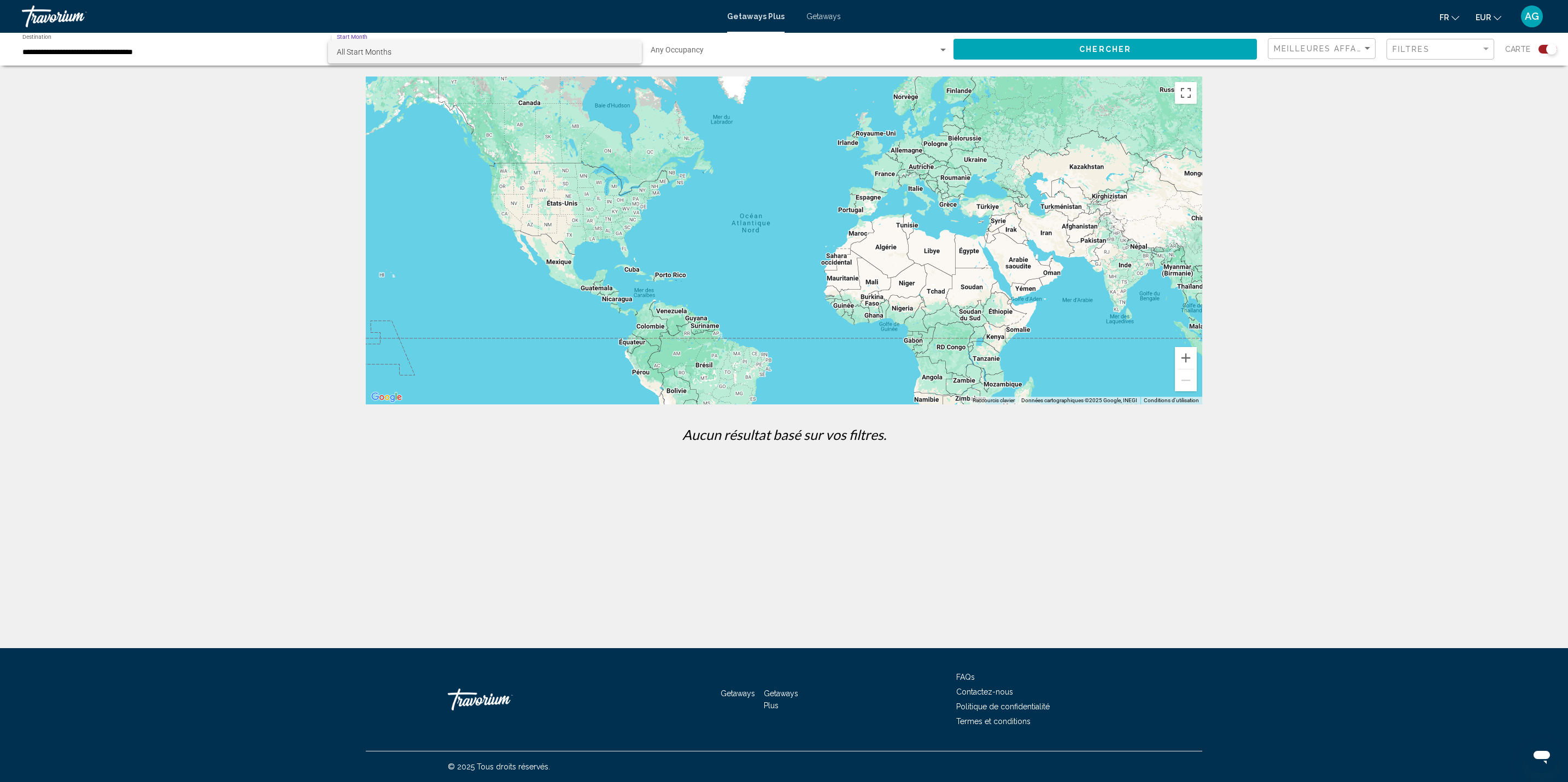
click at [421, 46] on span "All Start Months" at bounding box center [485, 52] width 296 height 23
click at [1152, 57] on button "Chercher" at bounding box center [1105, 49] width 303 height 20
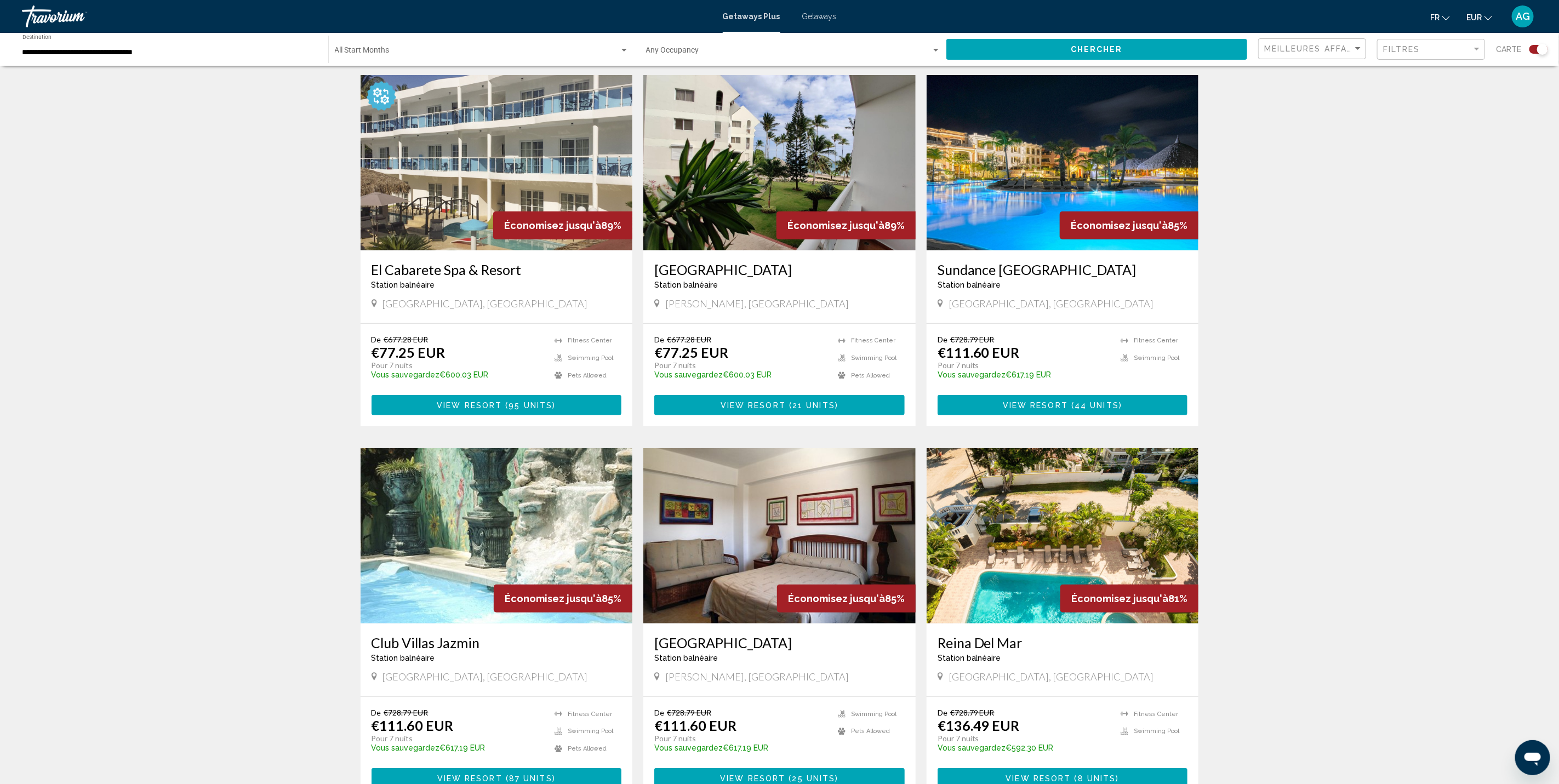
scroll to position [329, 0]
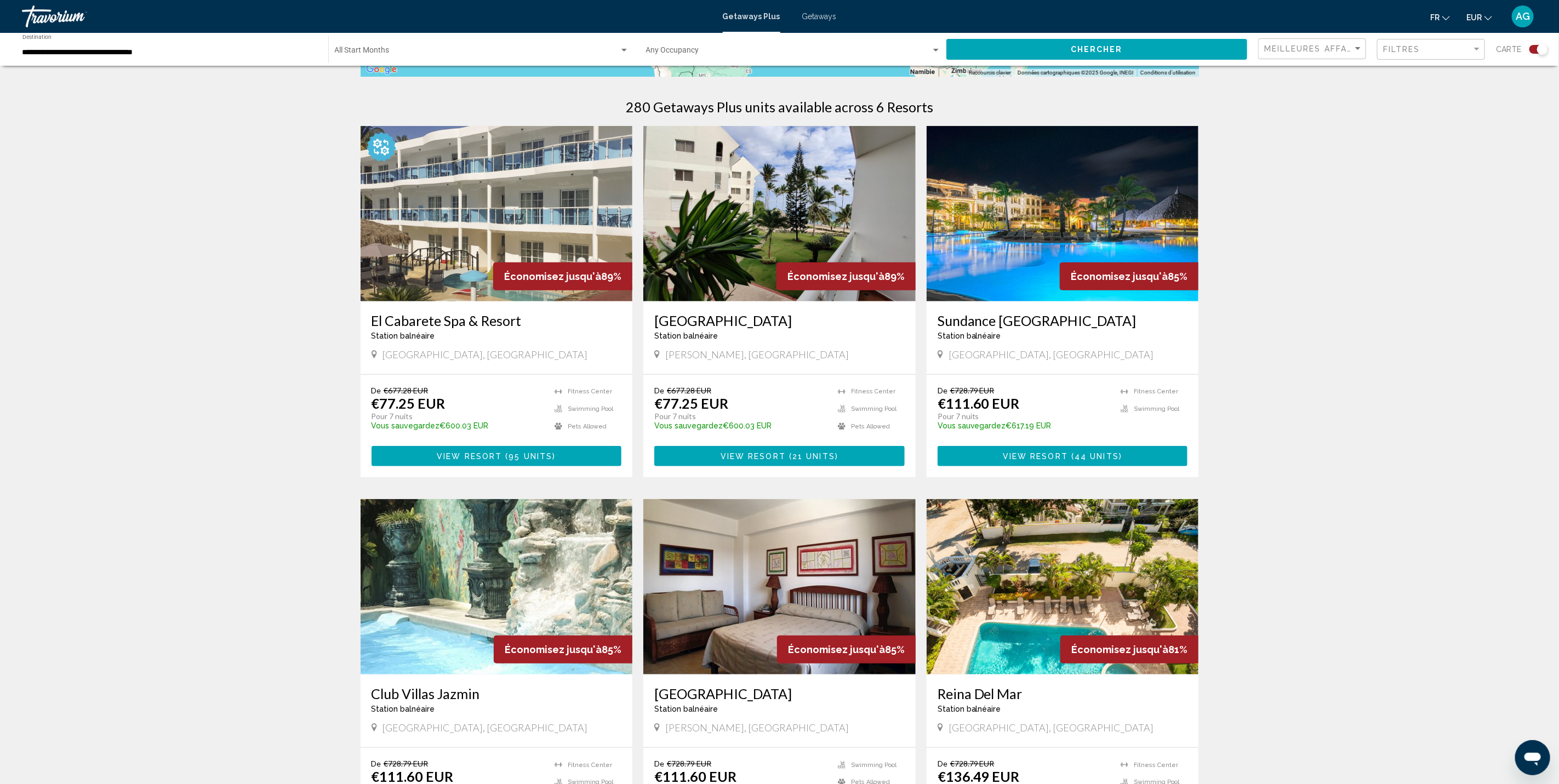
click at [480, 446] on button "View Resort ( 95 units )" at bounding box center [496, 456] width 250 height 20
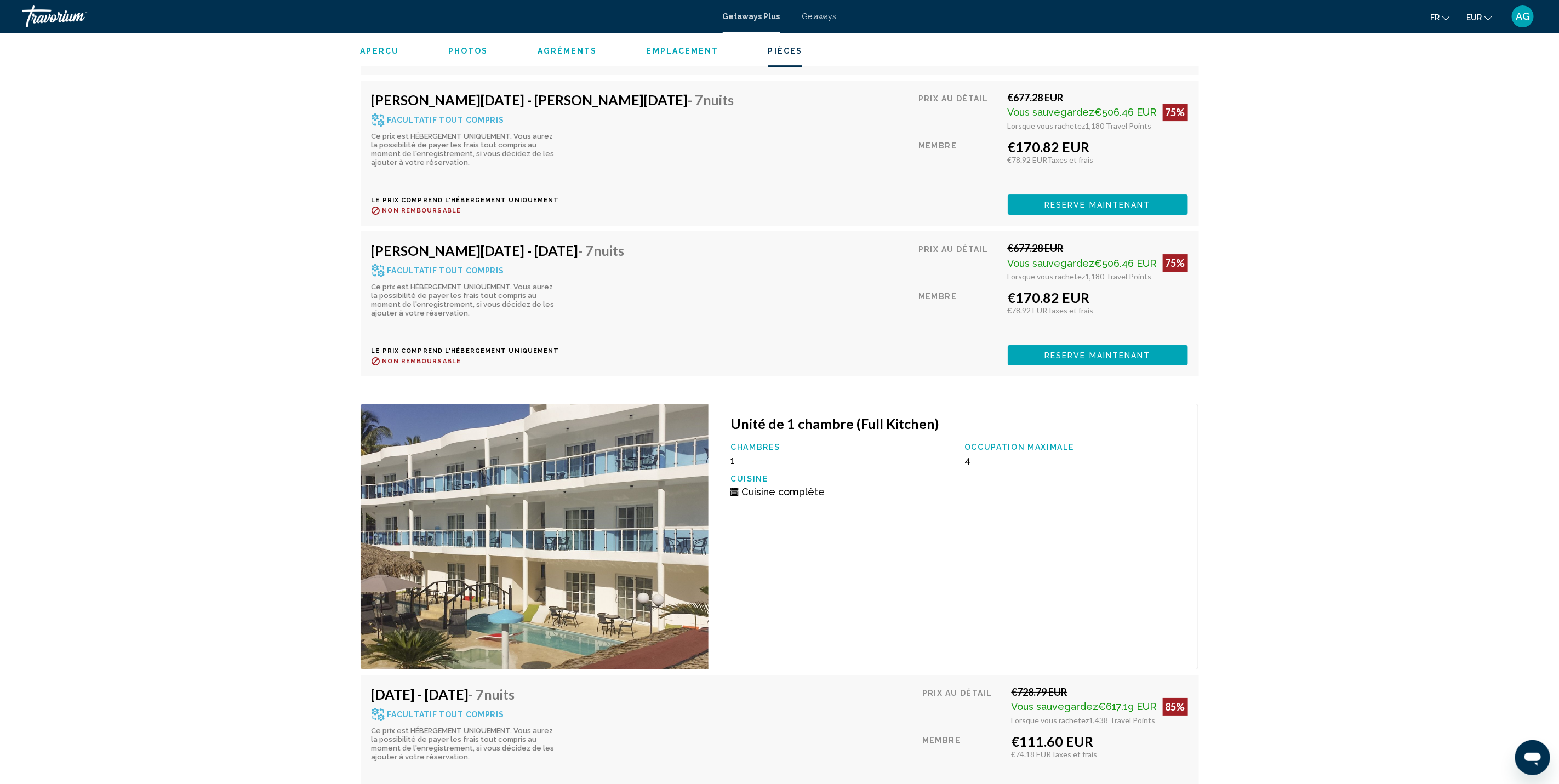
scroll to position [5899, 0]
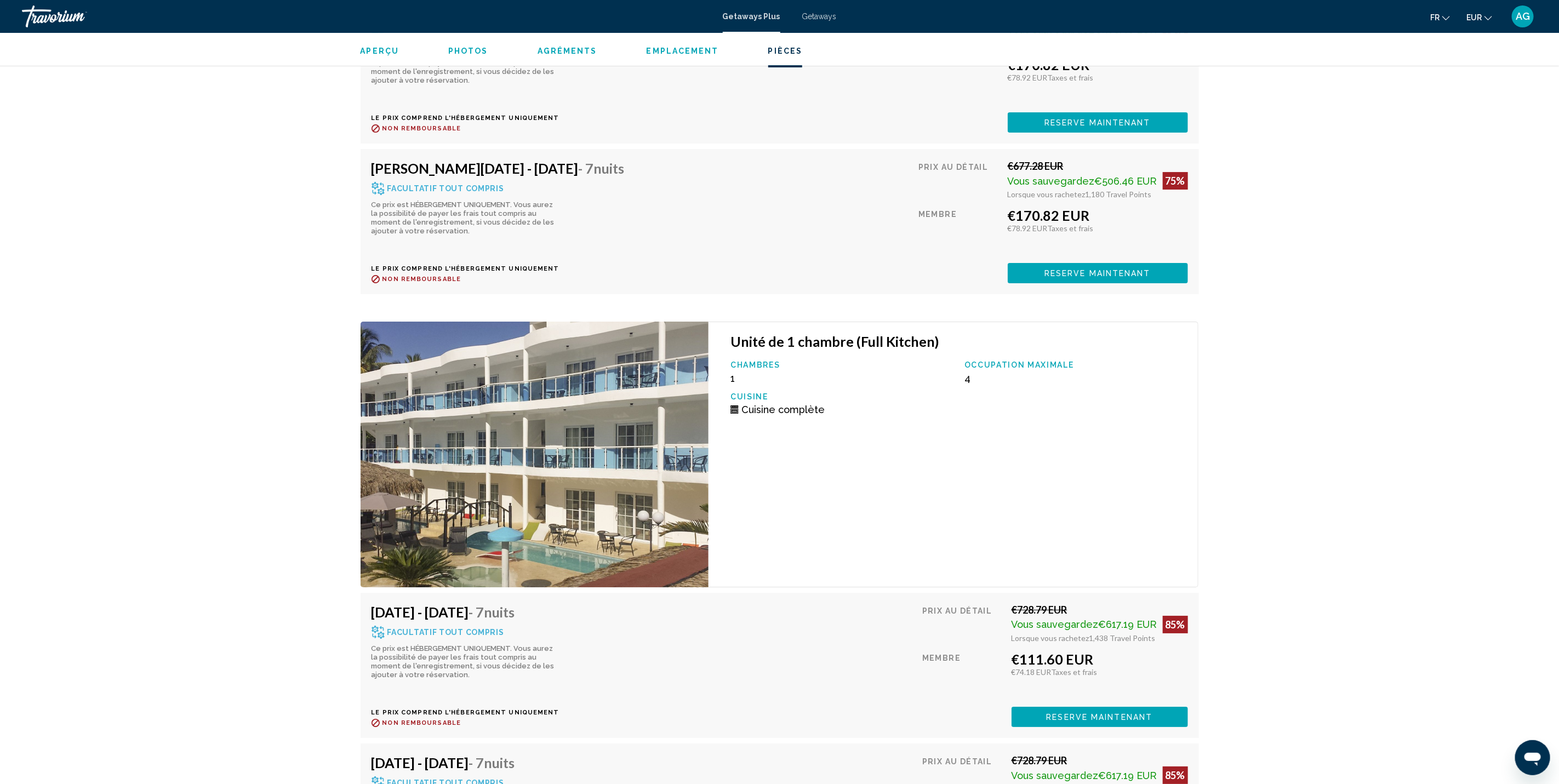
click at [37, 20] on div "Travorium" at bounding box center [77, 17] width 110 height 22
